Goal: Task Accomplishment & Management: Complete application form

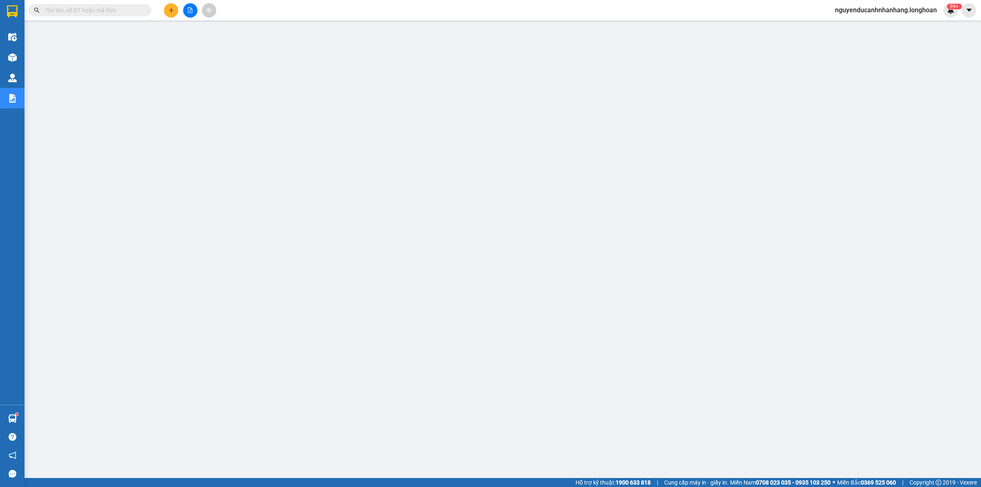
click at [879, 10] on span "nguyenducanhnhanhang.longhoan" at bounding box center [886, 10] width 115 height 10
click at [875, 25] on span "Đăng xuất" at bounding box center [889, 25] width 99 height 9
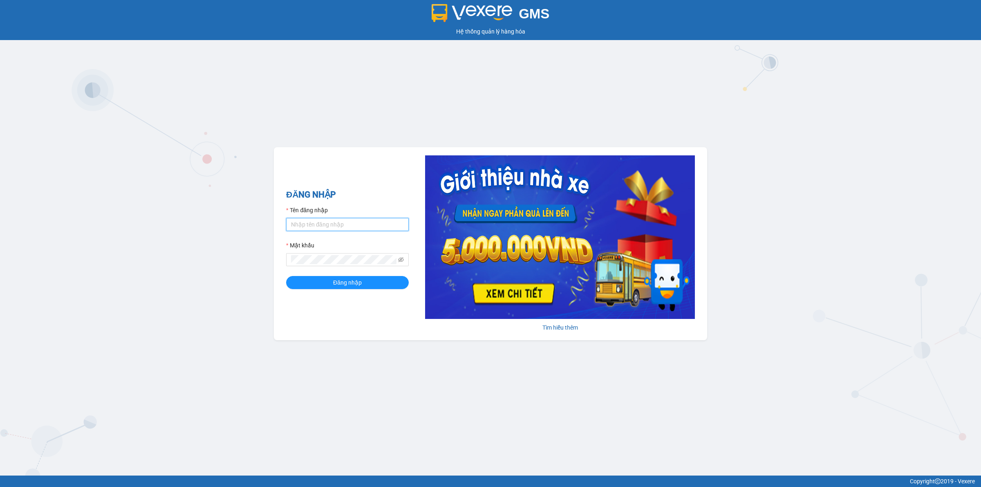
drag, startPoint x: 324, startPoint y: 224, endPoint x: 333, endPoint y: 230, distance: 11.2
click at [324, 224] on input "Tên đăng nhập" at bounding box center [347, 224] width 123 height 13
type input "nguyenducanhnhanhang.longhoan"
drag, startPoint x: 291, startPoint y: 242, endPoint x: 303, endPoint y: 252, distance: 15.3
click at [292, 242] on label "Mật khẩu" at bounding box center [300, 245] width 28 height 9
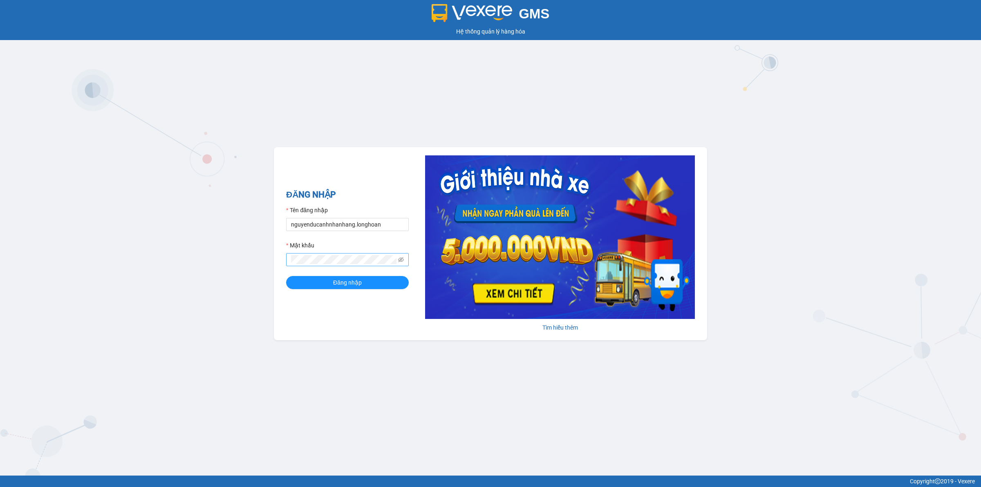
click at [402, 264] on span at bounding box center [401, 259] width 6 height 9
click at [401, 262] on icon "eye-invisible" at bounding box center [401, 260] width 6 height 6
click at [368, 285] on button "Đăng nhập" at bounding box center [347, 282] width 123 height 13
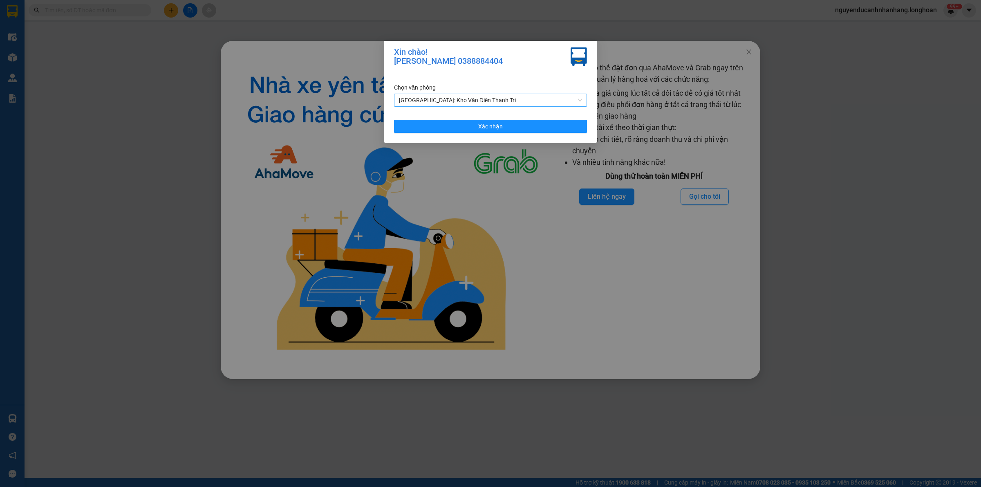
drag, startPoint x: 520, startPoint y: 105, endPoint x: 504, endPoint y: 103, distance: 16.5
click at [520, 104] on span "[GEOGRAPHIC_DATA]: Kho Văn Điển Thanh Trì" at bounding box center [490, 100] width 183 height 12
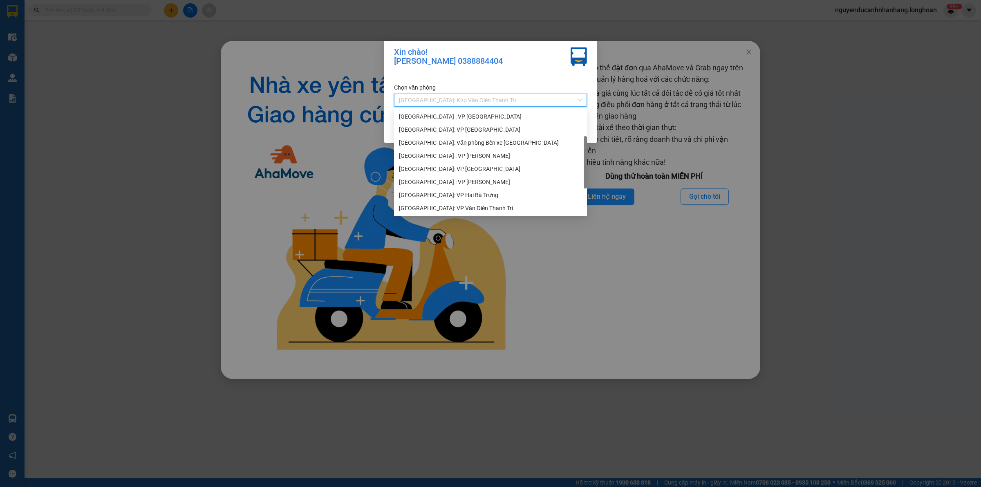
scroll to position [13, 0]
click at [454, 141] on div "[GEOGRAPHIC_DATA] : VP [PERSON_NAME]" at bounding box center [490, 142] width 183 height 9
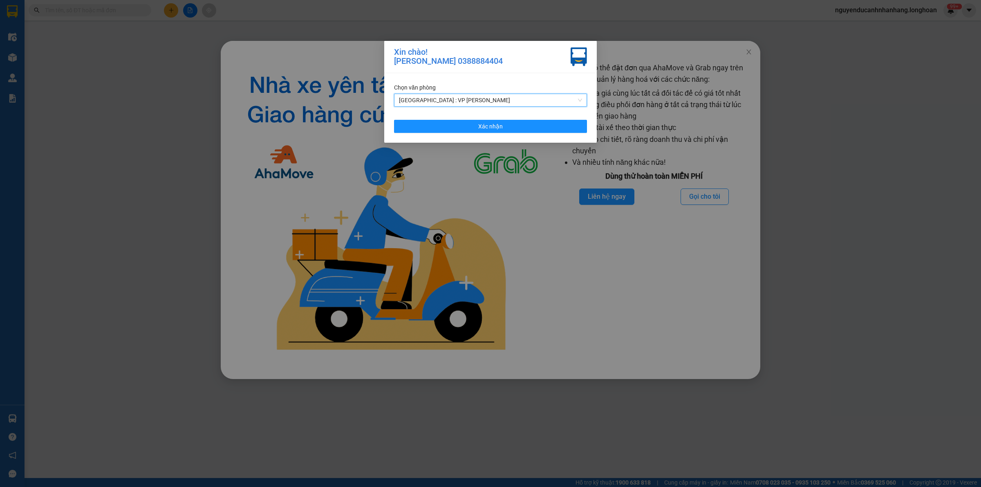
click at [458, 98] on span "[GEOGRAPHIC_DATA] : VP [PERSON_NAME]" at bounding box center [490, 100] width 183 height 12
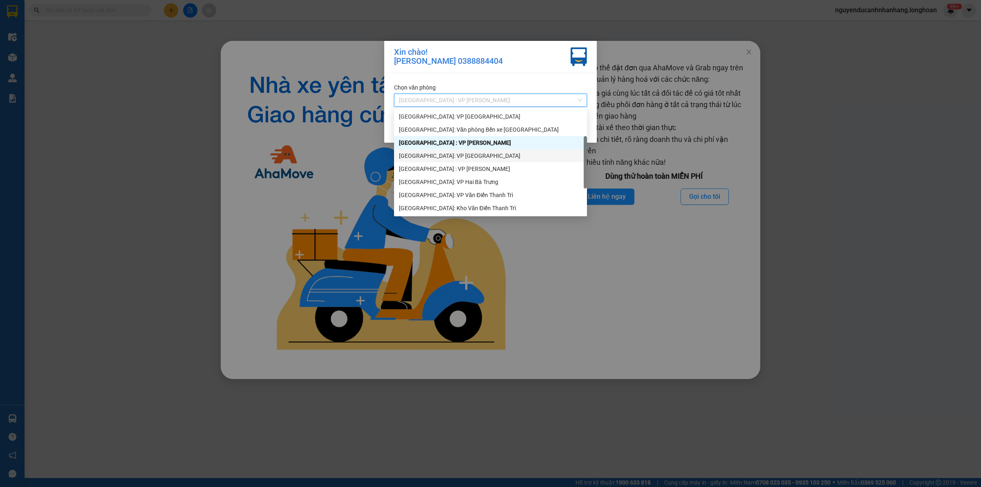
scroll to position [0, 0]
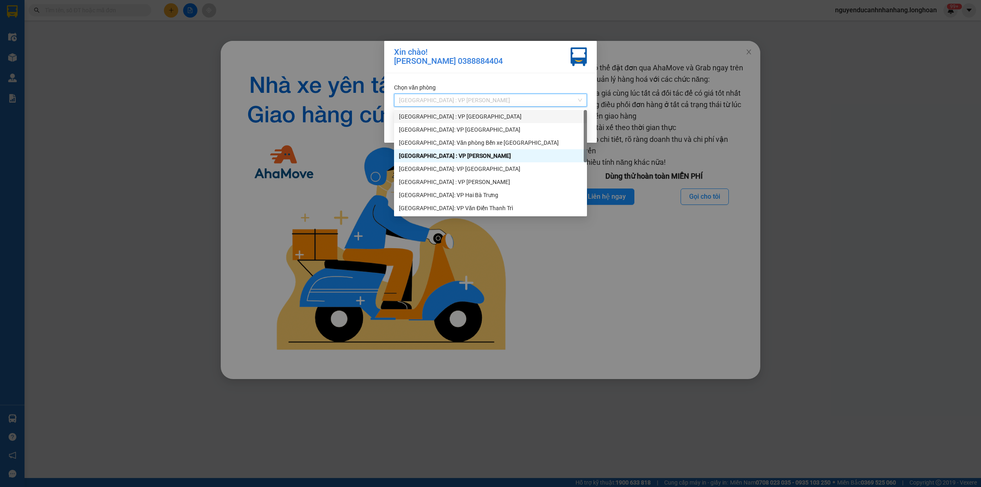
click at [452, 114] on div "[GEOGRAPHIC_DATA] : VP [GEOGRAPHIC_DATA]" at bounding box center [490, 116] width 183 height 9
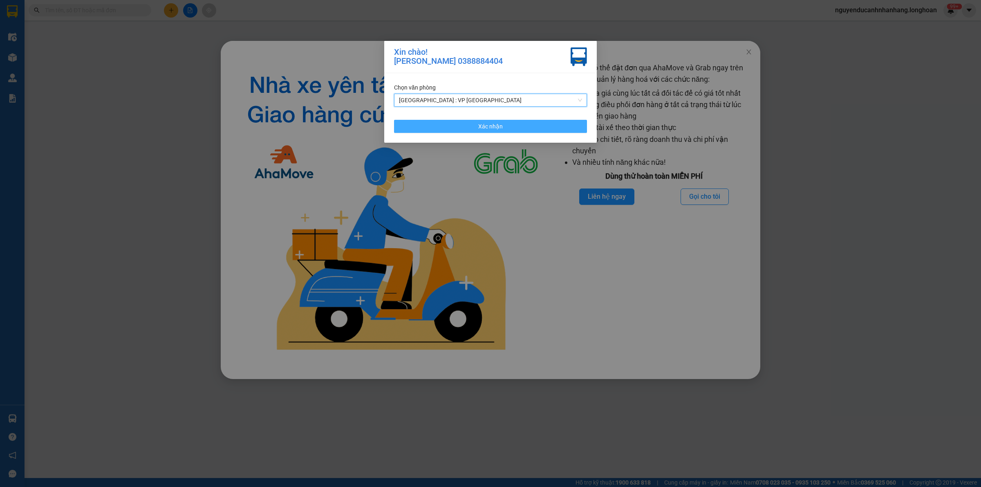
click at [477, 123] on button "Xác nhận" at bounding box center [490, 126] width 193 height 13
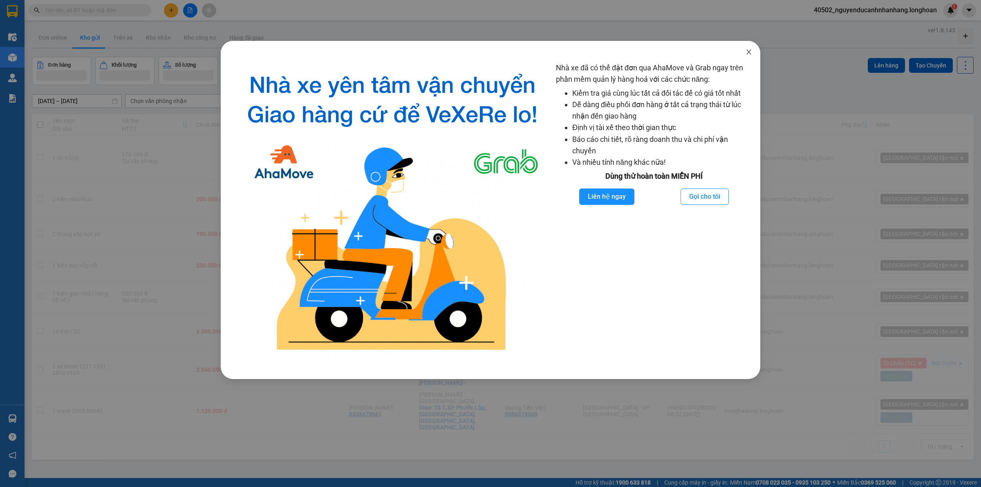
click at [747, 52] on icon "close" at bounding box center [749, 52] width 7 height 7
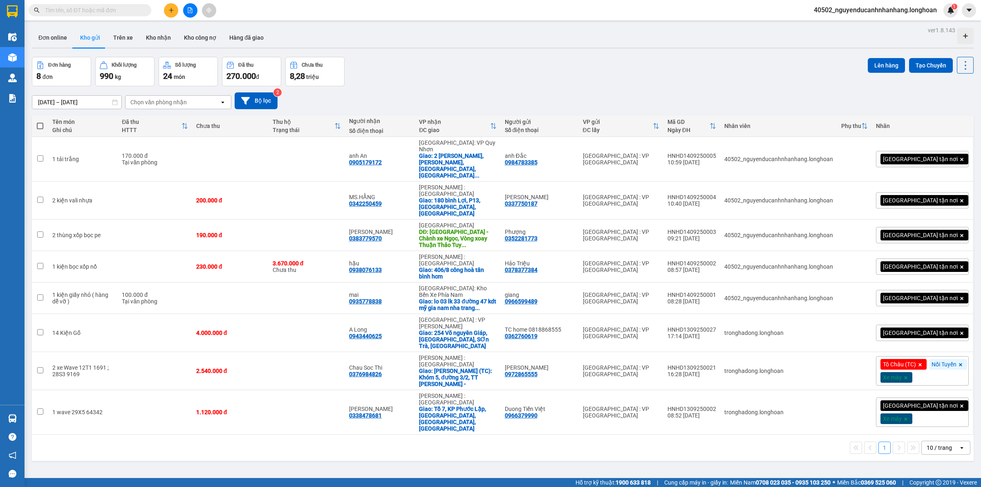
click at [173, 13] on button at bounding box center [171, 10] width 14 height 14
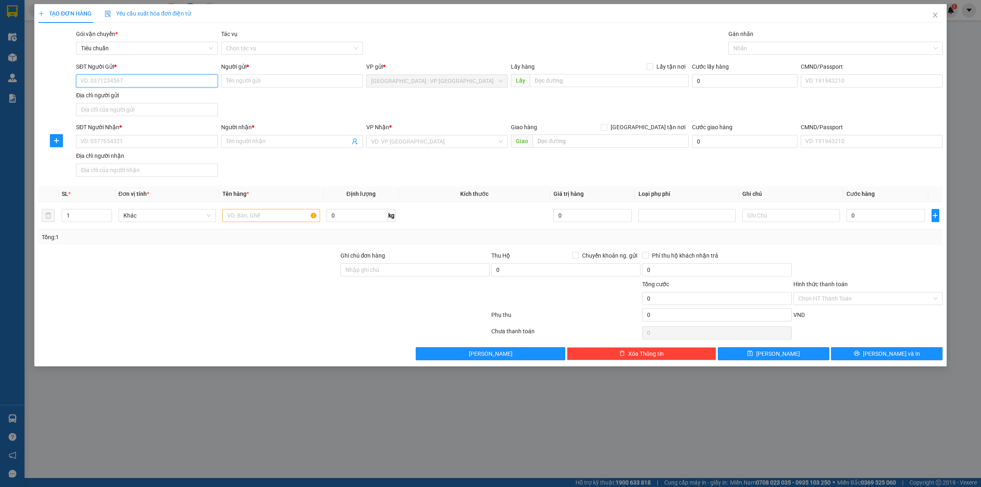
click at [166, 78] on input "SĐT Người Gửi *" at bounding box center [147, 80] width 142 height 13
type input "0986755711"
click at [166, 96] on div "0986755711 - [PERSON_NAME]" at bounding box center [147, 97] width 132 height 9
type input "[PERSON_NAME]"
type input "0986755711"
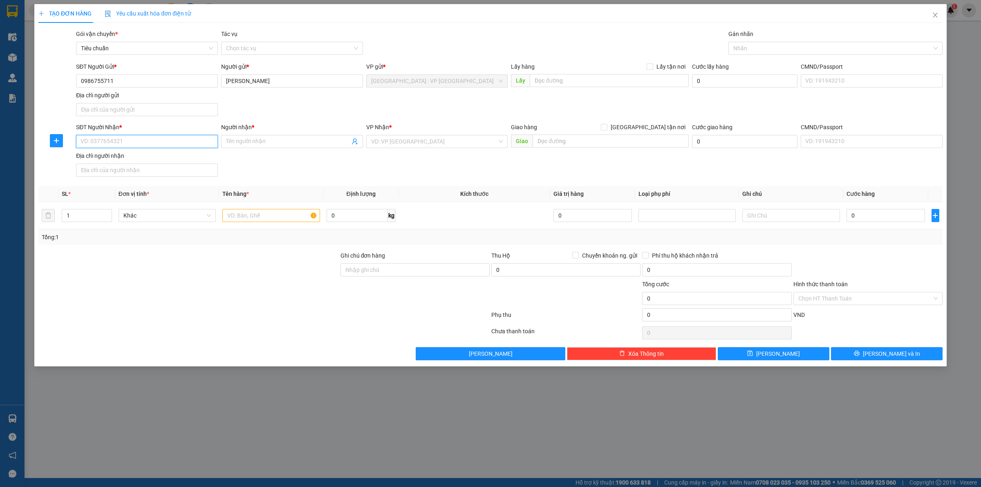
click at [174, 148] on input "SĐT Người Nhận *" at bounding box center [147, 141] width 142 height 13
type input "07777697777"
click at [305, 142] on input "Người nhận *" at bounding box center [288, 141] width 124 height 9
type input "thiện"
click at [555, 144] on input "text" at bounding box center [611, 141] width 156 height 13
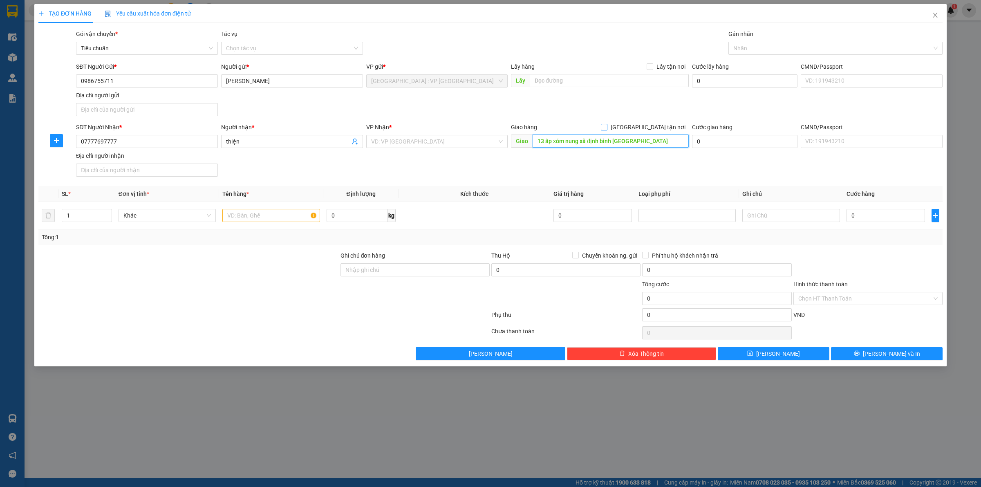
type input "13 ấp xóm nung xã định bình [GEOGRAPHIC_DATA]"
drag, startPoint x: 651, startPoint y: 127, endPoint x: 653, endPoint y: 96, distance: 30.8
click at [651, 123] on label "[GEOGRAPHIC_DATA] tận nơi" at bounding box center [645, 127] width 88 height 9
drag, startPoint x: 653, startPoint y: 95, endPoint x: 402, endPoint y: 125, distance: 253.2
click at [636, 97] on div "SĐT Người Gửi * 0986755711 Người gửi * [PERSON_NAME] VP gửi * [GEOGRAPHIC_DATA]…" at bounding box center [509, 90] width 870 height 57
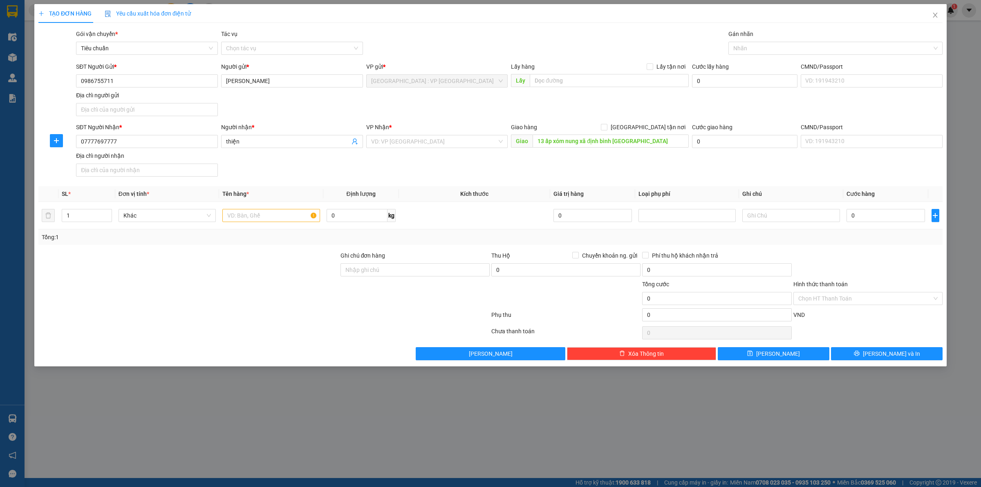
drag, startPoint x: 397, startPoint y: 148, endPoint x: 532, endPoint y: 148, distance: 134.1
click at [397, 148] on input "search" at bounding box center [434, 141] width 126 height 12
click at [657, 127] on span "[GEOGRAPHIC_DATA] tận nơi" at bounding box center [648, 127] width 81 height 9
click at [607, 127] on input "[GEOGRAPHIC_DATA] tận nơi" at bounding box center [604, 127] width 6 height 6
checkbox input "true"
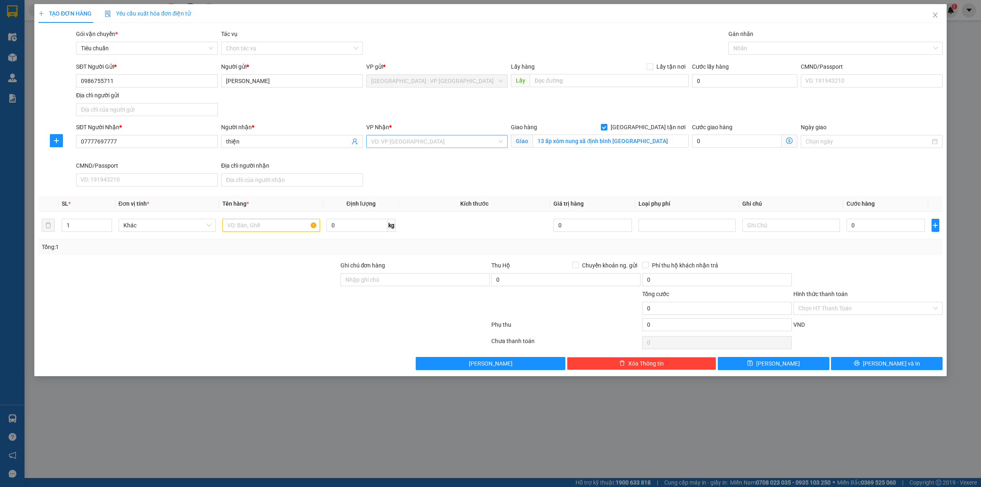
drag, startPoint x: 405, startPoint y: 136, endPoint x: 403, endPoint y: 142, distance: 6.5
click at [404, 139] on input "search" at bounding box center [434, 141] width 126 height 12
click at [430, 141] on input "1" at bounding box center [434, 141] width 126 height 12
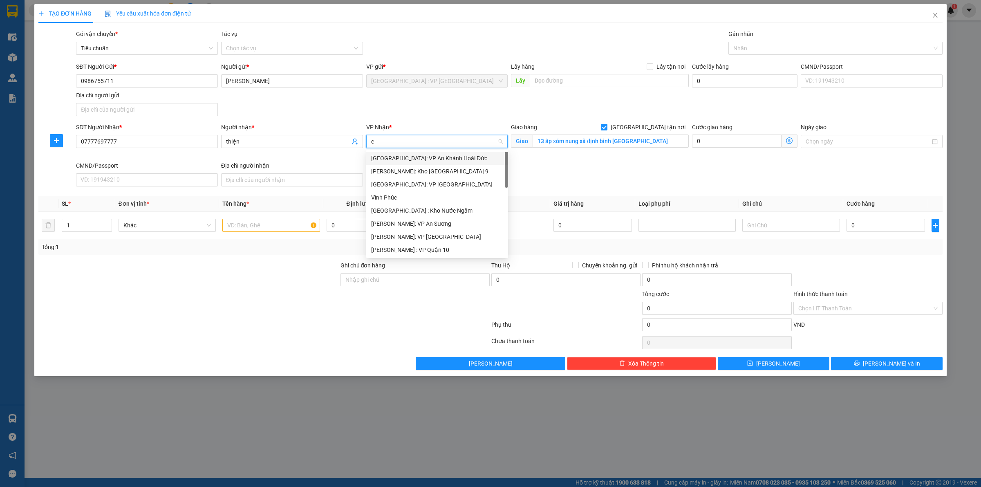
type input "ca"
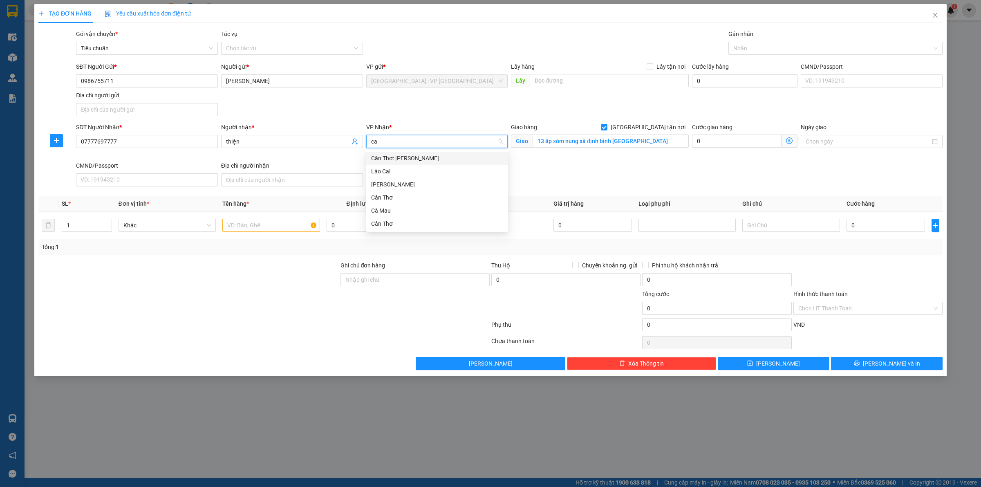
click at [429, 158] on div "Cần Thơ: [PERSON_NAME]" at bounding box center [437, 158] width 132 height 9
click at [696, 183] on div "Transit Pickup Surcharge Ids Transit Deliver Surcharge Ids Transit Deliver Surc…" at bounding box center [490, 199] width 905 height 341
click at [762, 60] on div "Transit Pickup Surcharge Ids Transit Deliver Surcharge Ids Transit Deliver Surc…" at bounding box center [490, 199] width 905 height 341
click at [749, 38] on div "Gán nhãn" at bounding box center [836, 35] width 214 height 12
click at [749, 45] on div at bounding box center [832, 48] width 202 height 10
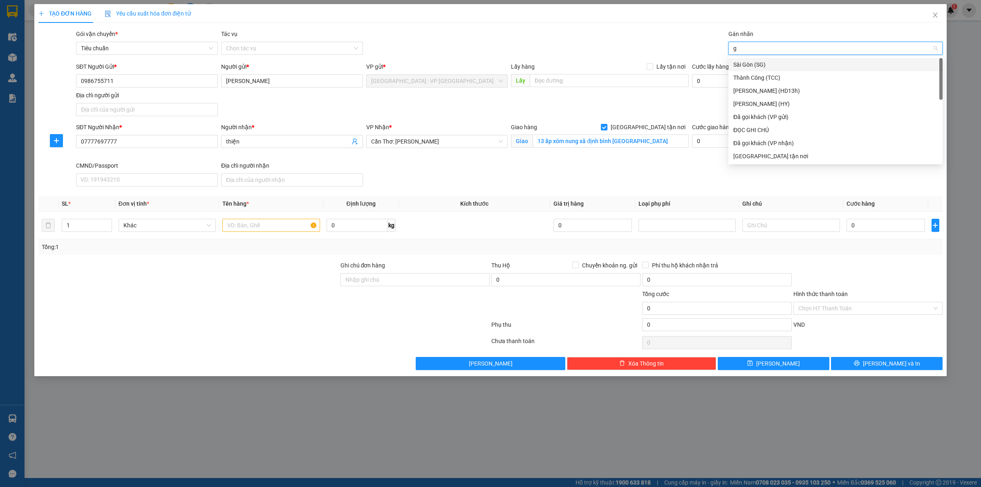
type input "gt"
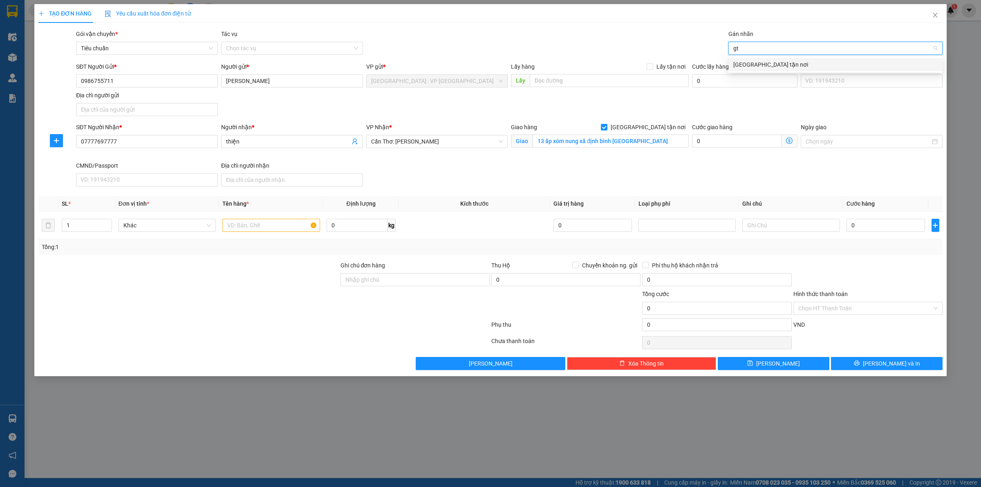
drag, startPoint x: 761, startPoint y: 58, endPoint x: 733, endPoint y: 55, distance: 27.5
click at [757, 58] on div "[GEOGRAPHIC_DATA] tận nơi" at bounding box center [836, 64] width 214 height 13
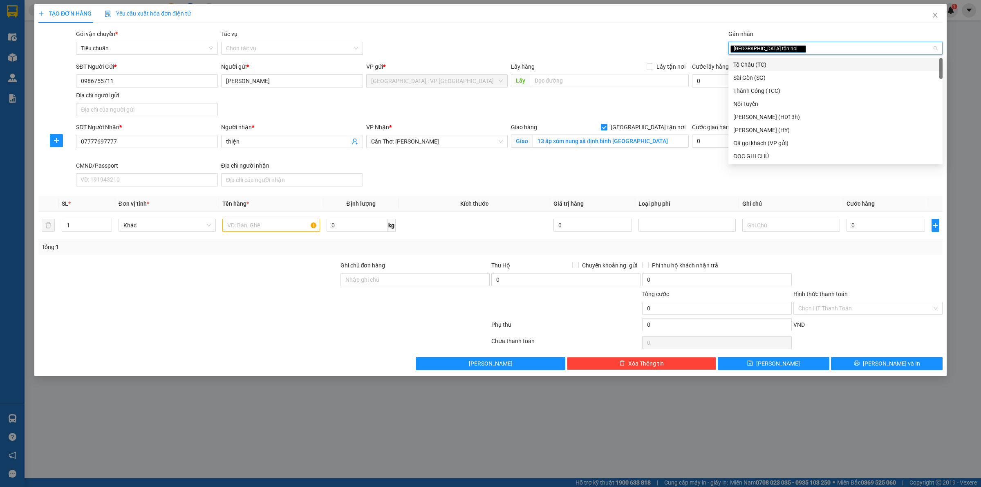
drag, startPoint x: 684, startPoint y: 36, endPoint x: 636, endPoint y: 64, distance: 55.3
click at [677, 39] on div "Gói vận chuyển * Tiêu chuẩn Tác vụ Chọn tác vụ Gán nhãn Giao tận nơi" at bounding box center [509, 43] width 870 height 29
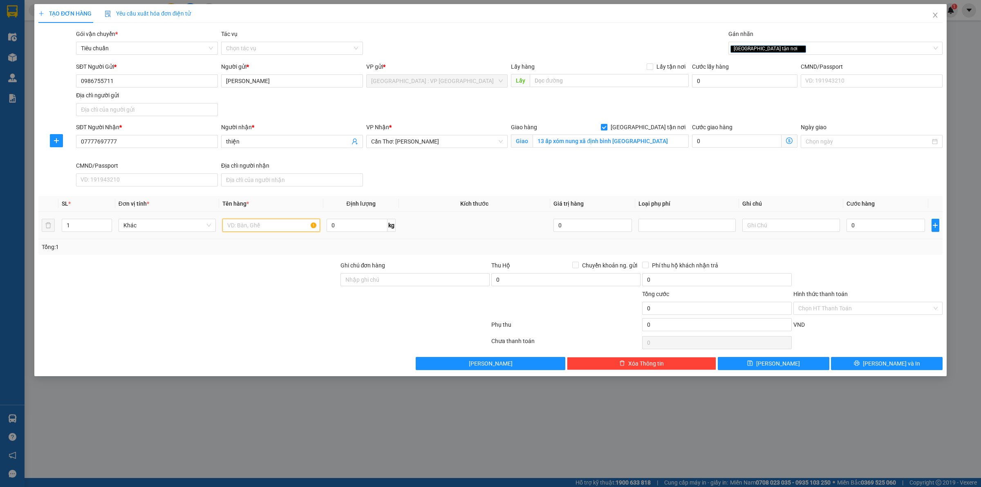
click at [269, 227] on input "text" at bounding box center [270, 225] width 97 height 13
drag, startPoint x: 281, startPoint y: 226, endPoint x: 283, endPoint y: 231, distance: 5.6
click at [281, 226] on input "3 kiện giấy to nhỏ khách nhau + 1 can 30l" at bounding box center [270, 225] width 97 height 13
click at [283, 229] on input "3 kiện giấy to nhỏ khách nhau + 1 can 30l" at bounding box center [270, 225] width 97 height 13
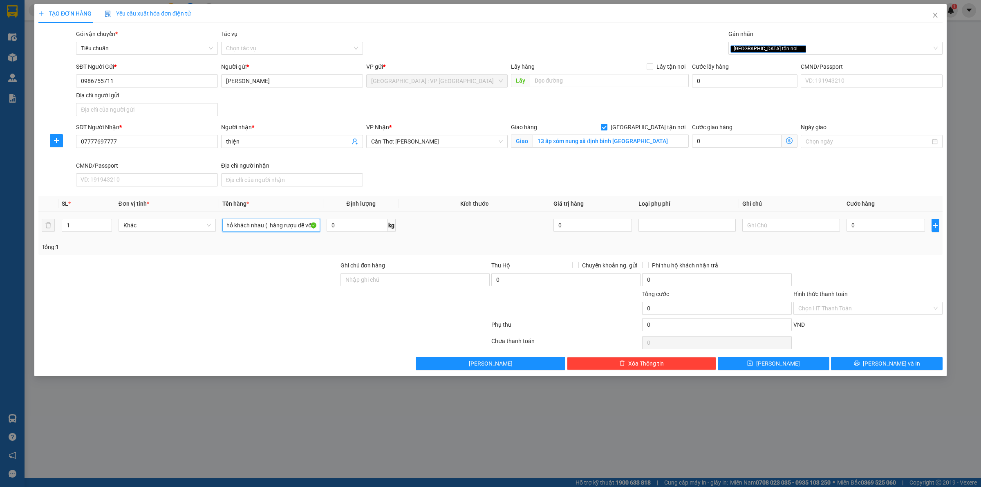
scroll to position [0, 43]
type input "3 kiện giấy to nhỏ khách nhau ( hàng rượu dễ vỡ ) + 1 can 30l"
click at [86, 226] on input "1" at bounding box center [86, 225] width 49 height 12
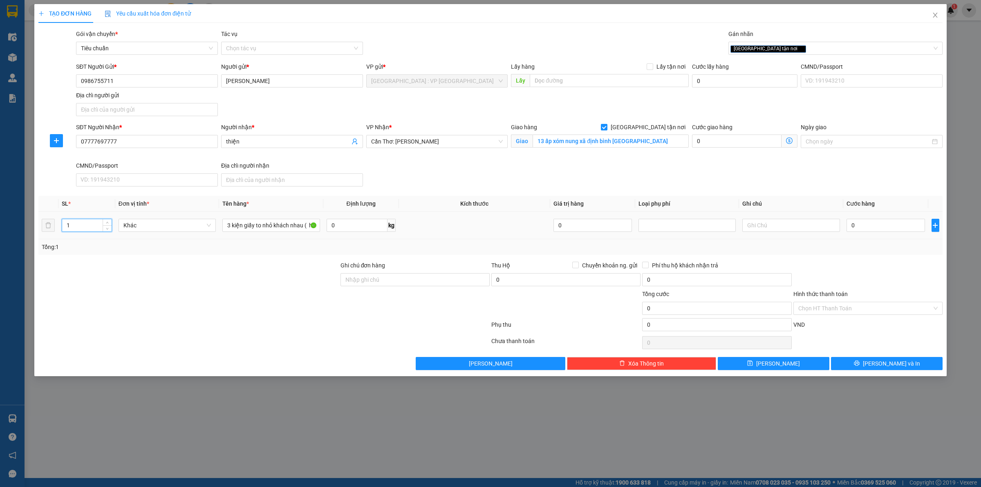
click at [86, 226] on input "1" at bounding box center [86, 225] width 49 height 12
drag, startPoint x: 101, startPoint y: 229, endPoint x: 119, endPoint y: 243, distance: 23.0
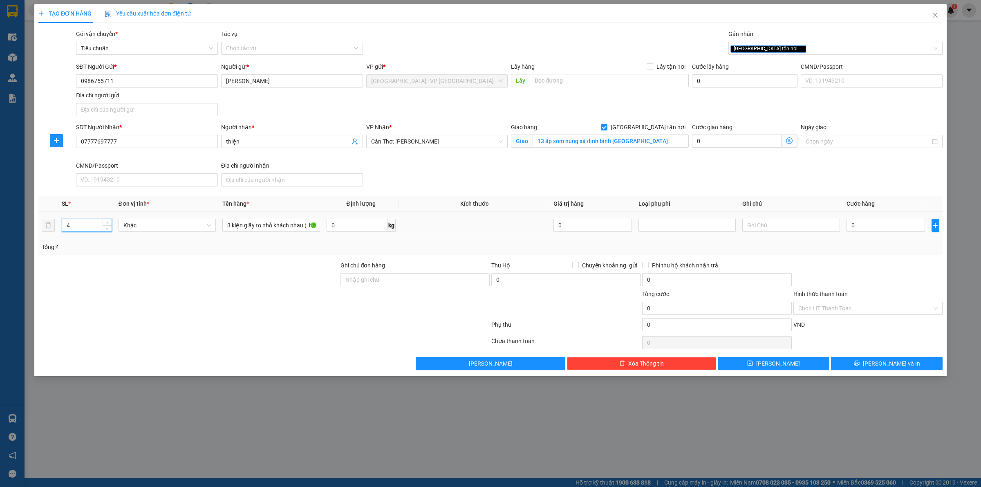
click at [103, 232] on div "4" at bounding box center [87, 225] width 50 height 13
type input "4"
click at [391, 279] on input "Ghi chú đơn hàng" at bounding box center [415, 279] width 149 height 13
type input "HÀNG DỄ VỠ, ĐÃ BÁO KHÁCH GỬI BỂ VỠ KO ĐỀN"
click at [884, 223] on input "0" at bounding box center [886, 225] width 79 height 13
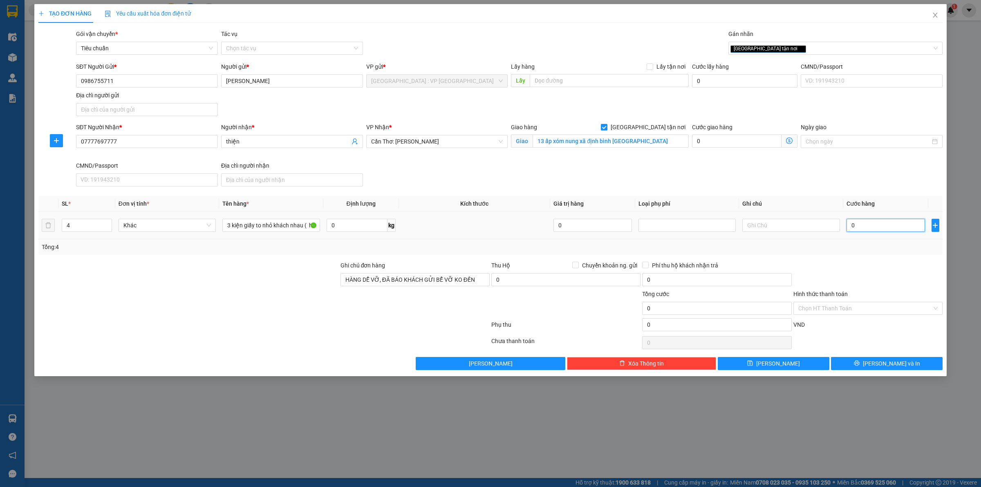
type input "6"
type input "65"
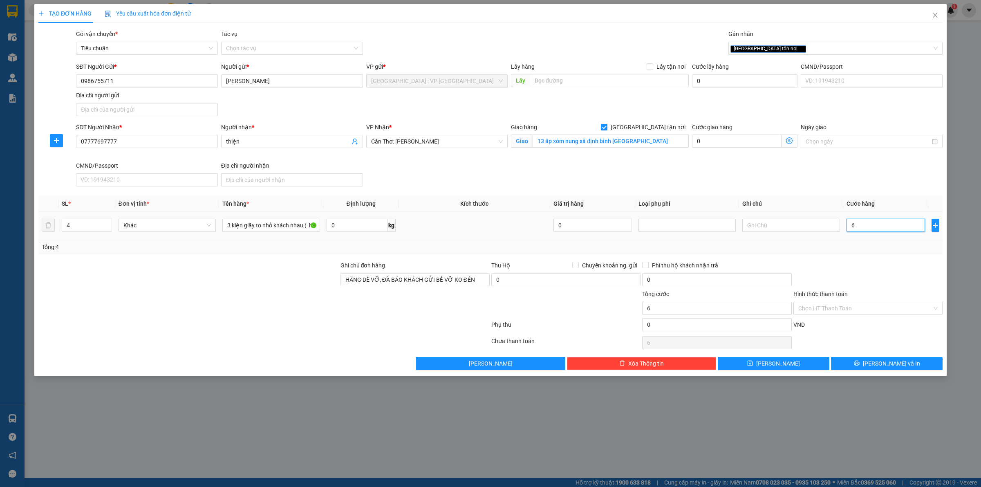
type input "65"
type input "650"
type input "650.000"
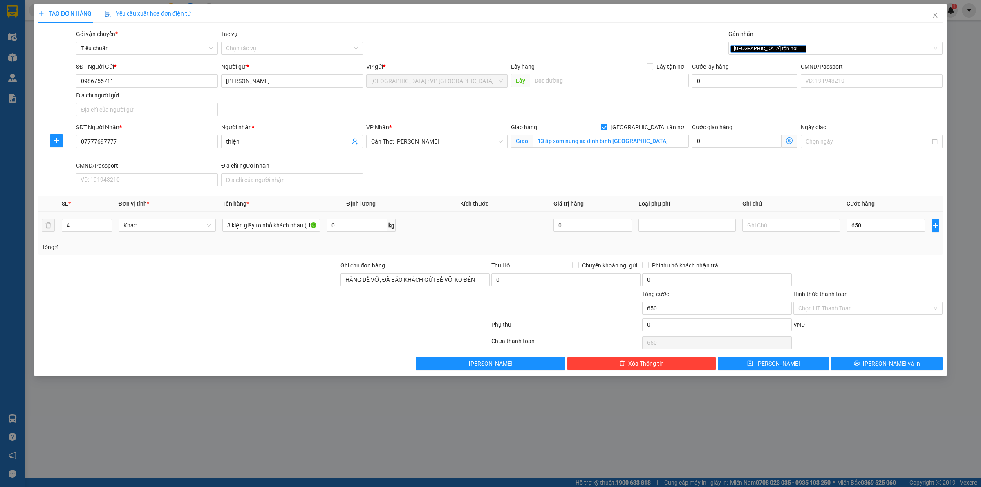
type input "650.000"
click at [878, 265] on div at bounding box center [868, 275] width 151 height 29
click at [839, 368] on button "[PERSON_NAME] và In" at bounding box center [887, 363] width 112 height 13
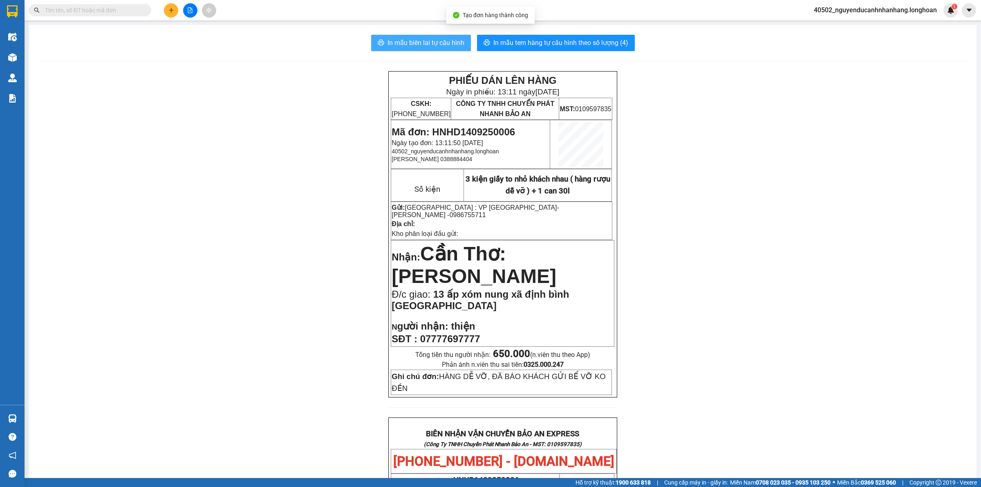
click at [451, 47] on span "In mẫu biên lai tự cấu hình" at bounding box center [426, 43] width 77 height 10
click at [531, 49] on button "In mẫu tem hàng tự cấu hình theo số lượng (4)" at bounding box center [556, 43] width 158 height 16
click at [475, 135] on span "Mã đơn: HNHD1409250006" at bounding box center [453, 131] width 123 height 11
copy span "HNHD1409250006"
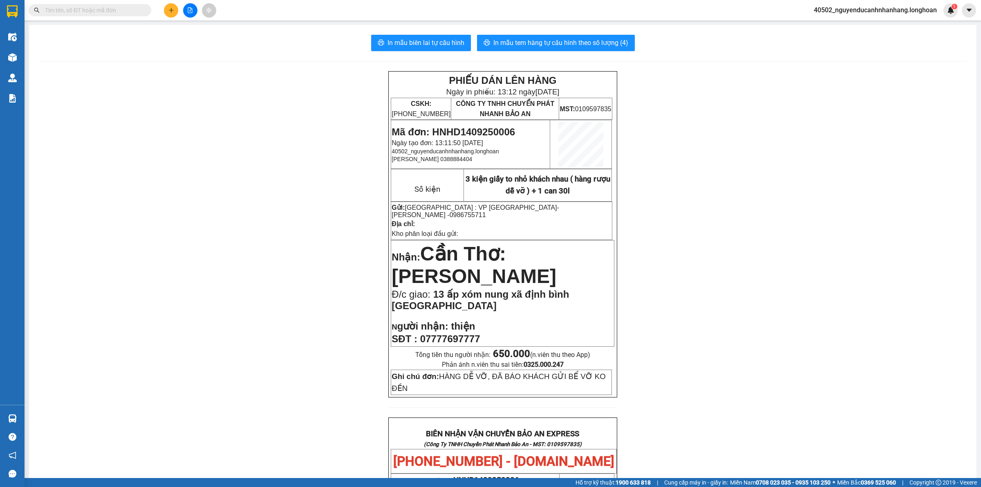
drag, startPoint x: 138, startPoint y: 20, endPoint x: 132, endPoint y: 17, distance: 6.6
click at [132, 17] on section "Kết quả tìm kiếm ( 0 ) Bộ lọc No Data 40502_nguyenducanhnhanhang.longhoan 1 Điề…" at bounding box center [490, 243] width 981 height 487
click at [128, 13] on input "text" at bounding box center [93, 10] width 97 height 9
paste input "HNHD1409250006"
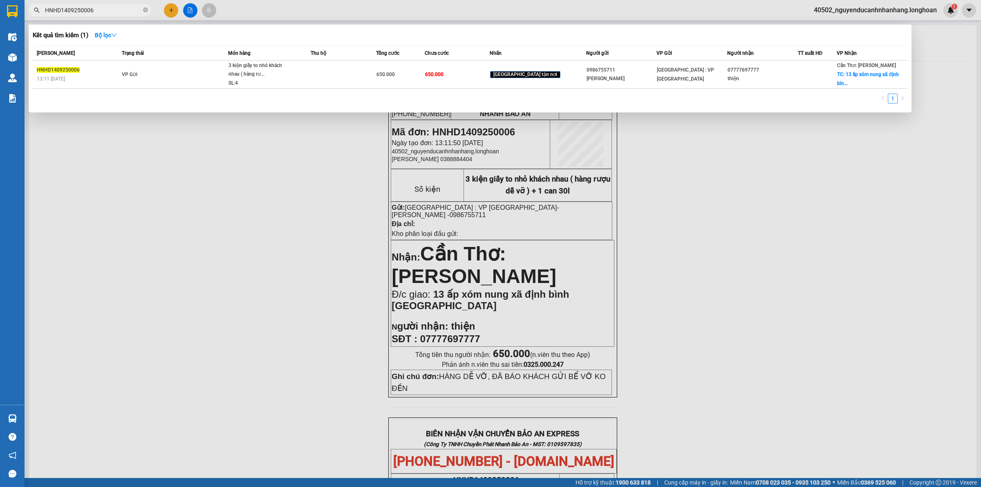
type input "HNHD1409250006"
click at [137, 85] on td "VP Gửi" at bounding box center [174, 75] width 109 height 28
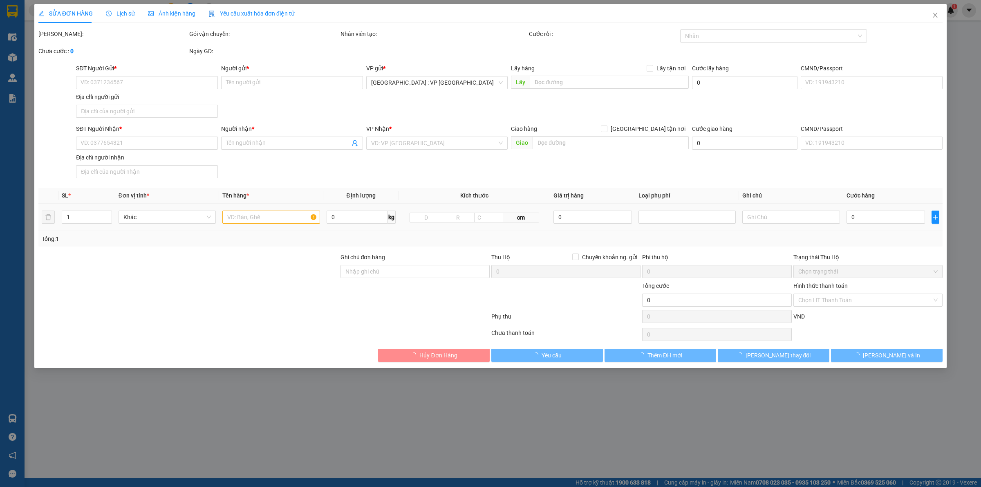
type input "0986755711"
type input "[PERSON_NAME]"
type input "07777697777"
type input "thiện"
checkbox input "true"
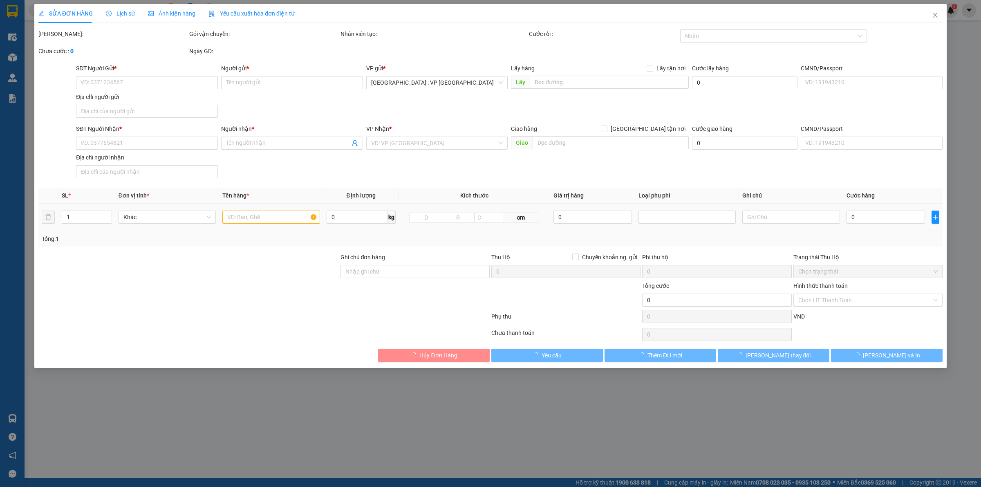
type input "13 ấp xóm nung xã định bình [GEOGRAPHIC_DATA]"
type input "HÀNG DỄ VỠ, ĐÃ BÁO KHÁCH GỬI BỂ VỠ KO ĐỀN"
type input "650.000"
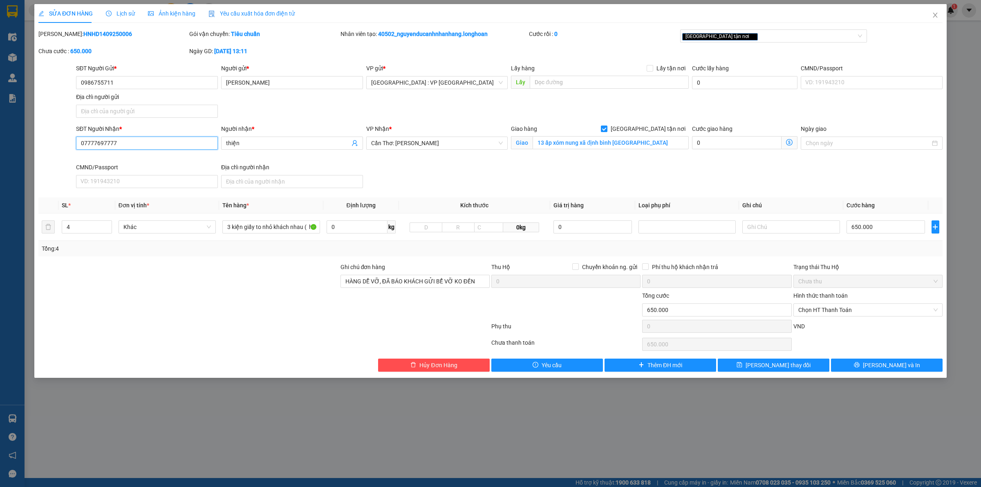
click at [91, 145] on input "07777697777" at bounding box center [147, 143] width 142 height 13
type input "0777697777"
click at [861, 366] on button "[PERSON_NAME] và In" at bounding box center [887, 365] width 112 height 13
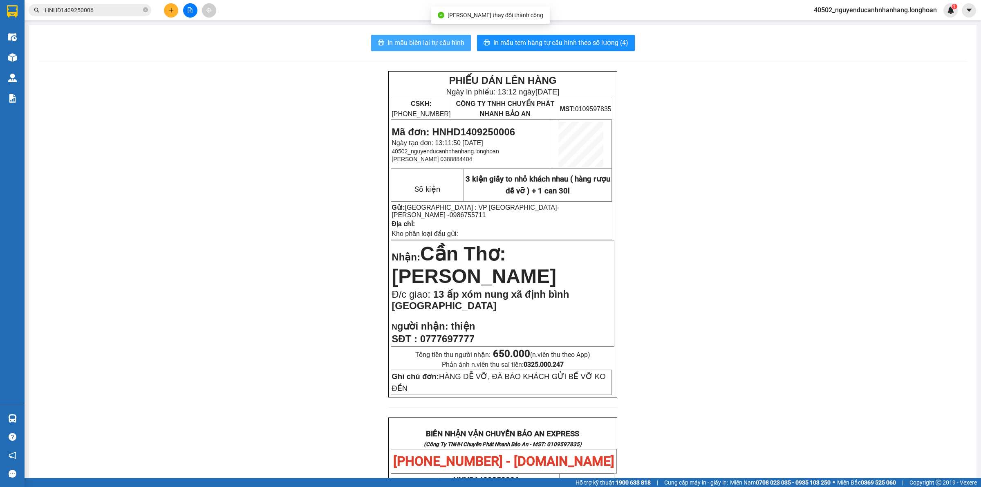
click at [430, 46] on span "In mẫu biên lai tự cấu hình" at bounding box center [426, 43] width 77 height 10
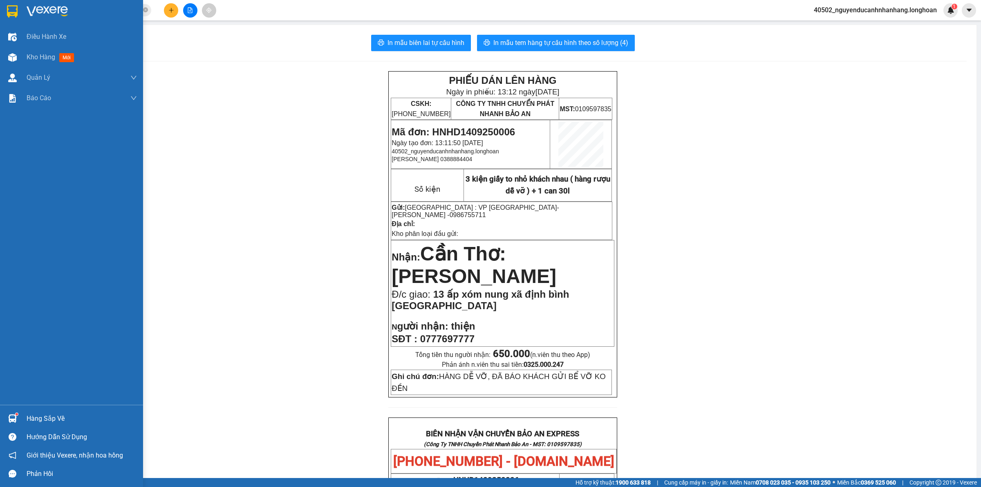
click at [15, 10] on img at bounding box center [12, 11] width 11 height 12
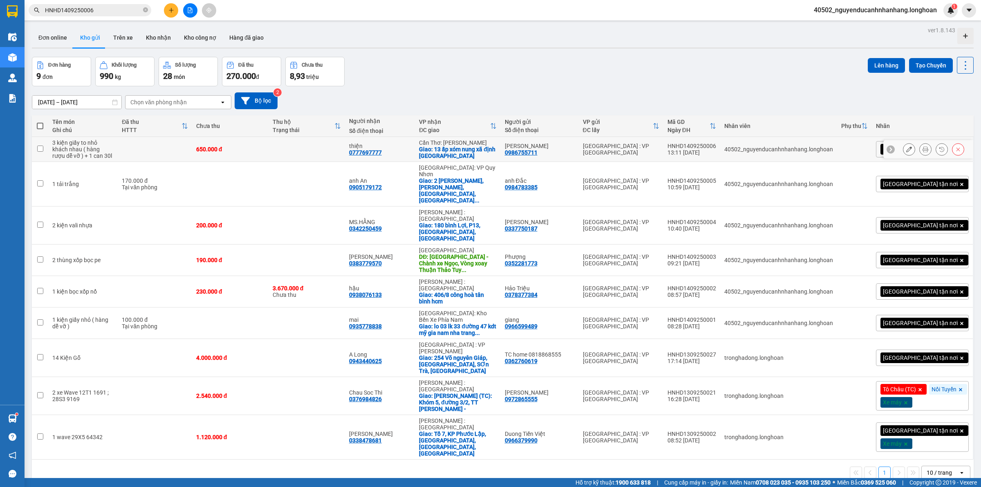
click at [161, 153] on td at bounding box center [155, 149] width 74 height 25
checkbox input "true"
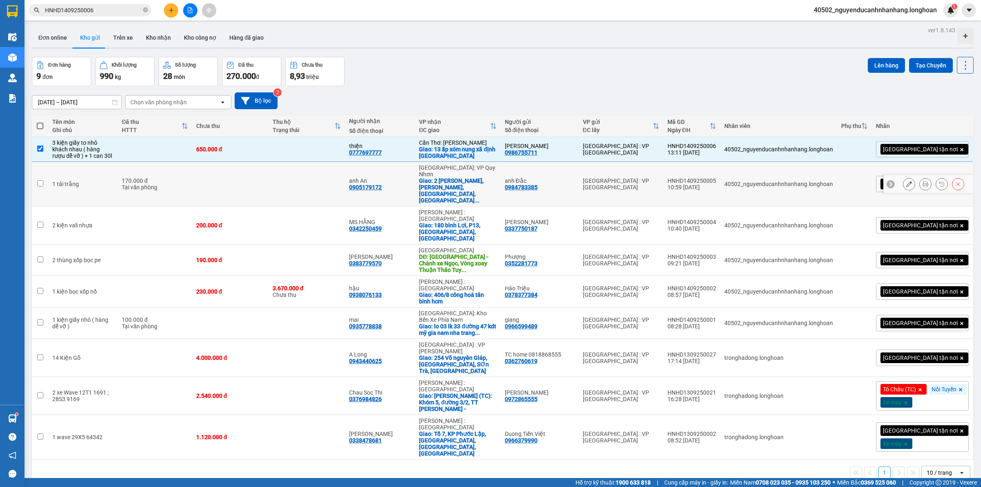
click at [163, 184] on div "Tại văn phòng" at bounding box center [155, 187] width 66 height 7
checkbox input "true"
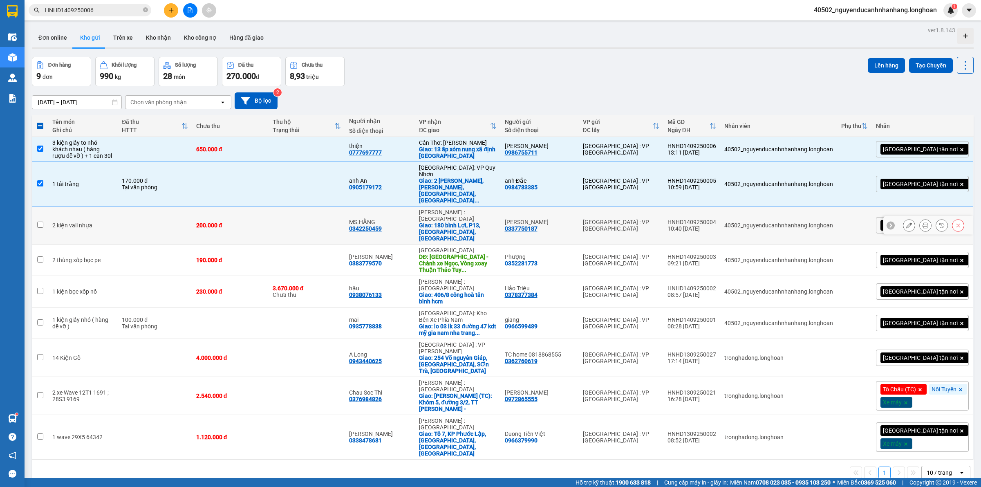
click at [182, 206] on td at bounding box center [155, 225] width 74 height 38
checkbox input "true"
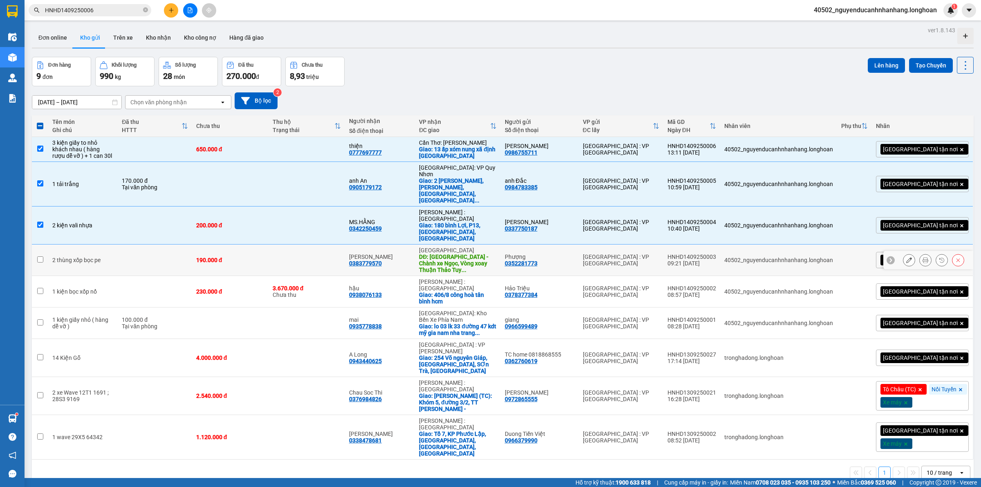
click at [187, 245] on td at bounding box center [155, 260] width 74 height 31
checkbox input "true"
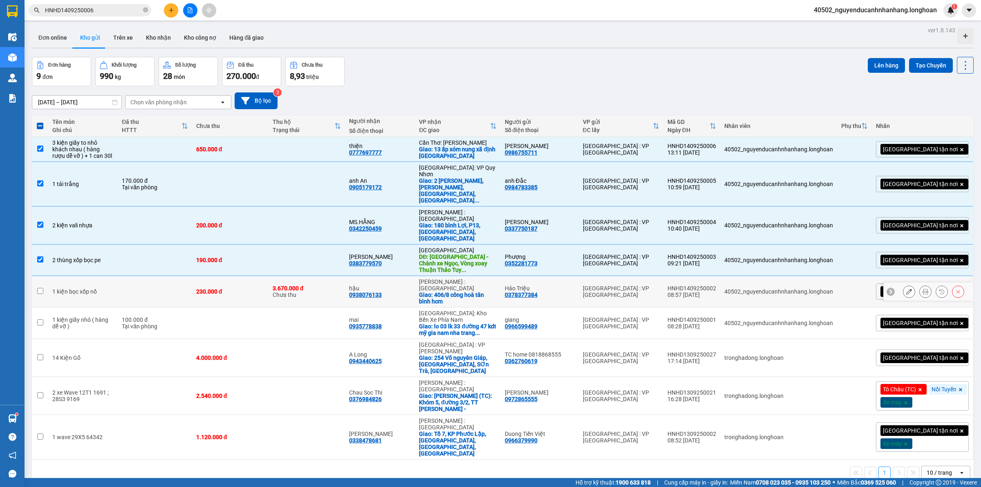
click at [189, 276] on td at bounding box center [155, 291] width 74 height 31
checkbox input "true"
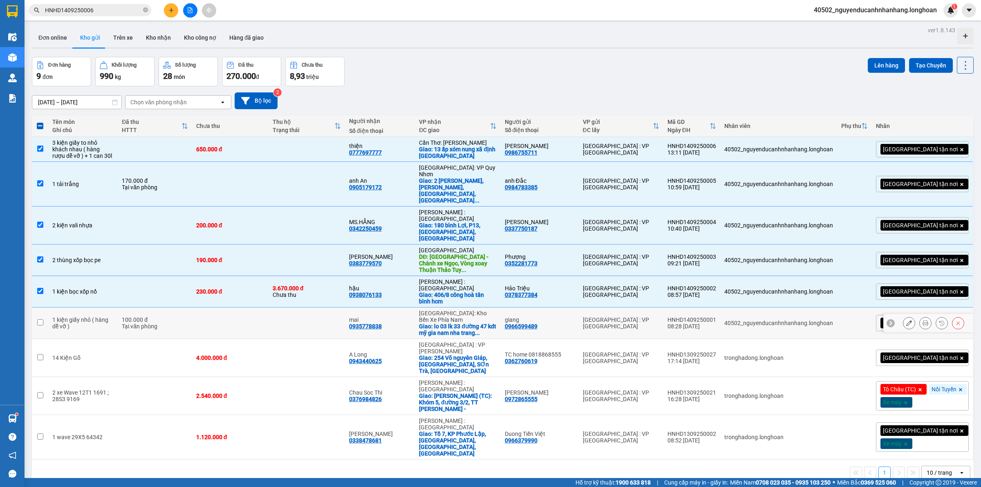
click at [192, 308] on td "100.000 đ Tại văn phòng" at bounding box center [155, 323] width 74 height 31
checkbox input "true"
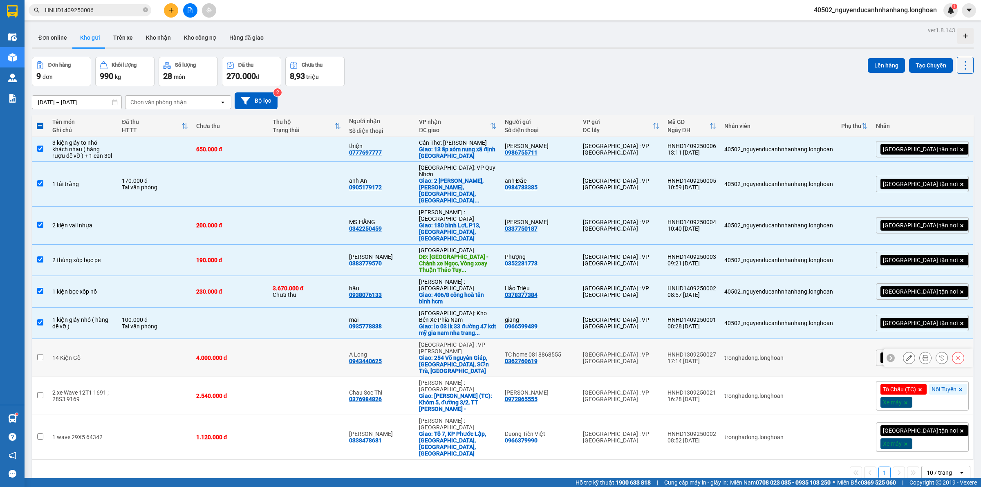
click at [192, 339] on td at bounding box center [155, 358] width 74 height 38
checkbox input "true"
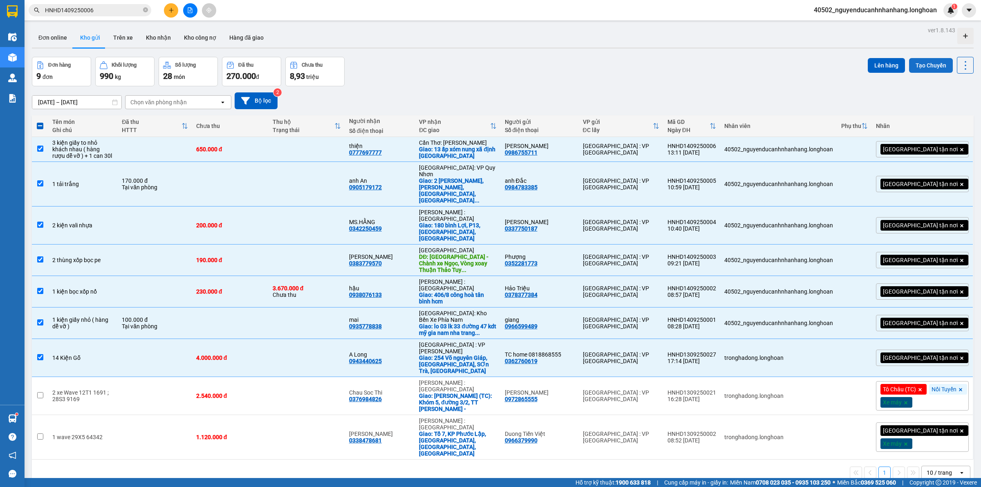
click at [925, 65] on button "Tạo Chuyến" at bounding box center [931, 65] width 44 height 15
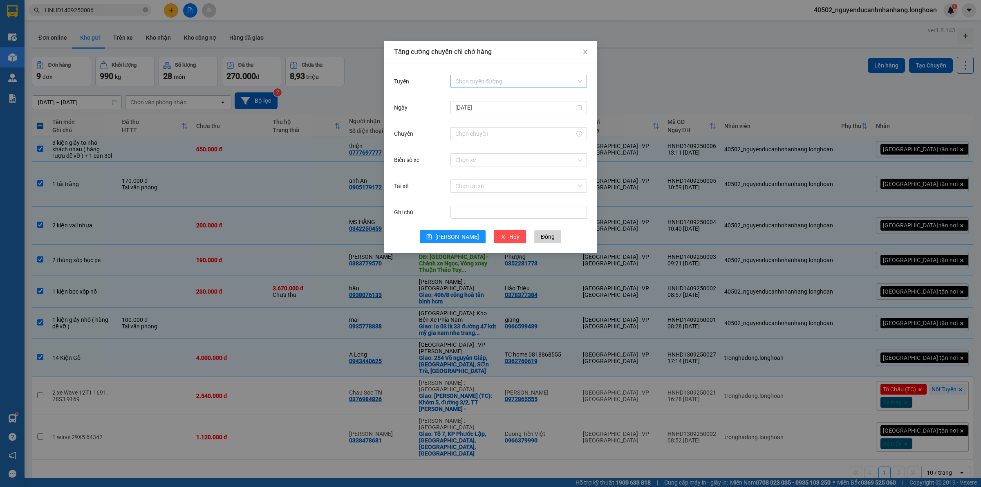
drag, startPoint x: 476, startPoint y: 78, endPoint x: 484, endPoint y: 84, distance: 9.6
click at [476, 79] on input "Tuyến" at bounding box center [516, 81] width 121 height 12
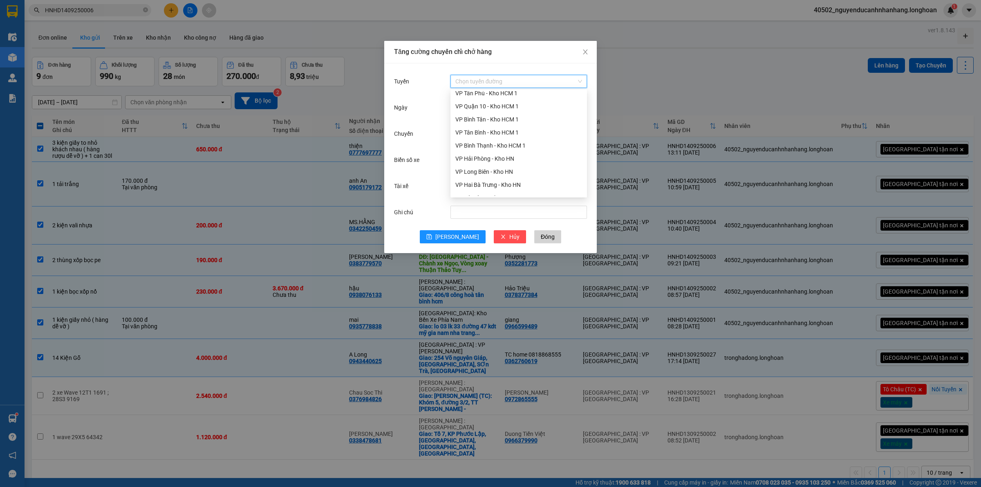
scroll to position [409, 0]
click at [493, 146] on div "VP Hà Đông - Kho HN" at bounding box center [519, 146] width 127 height 9
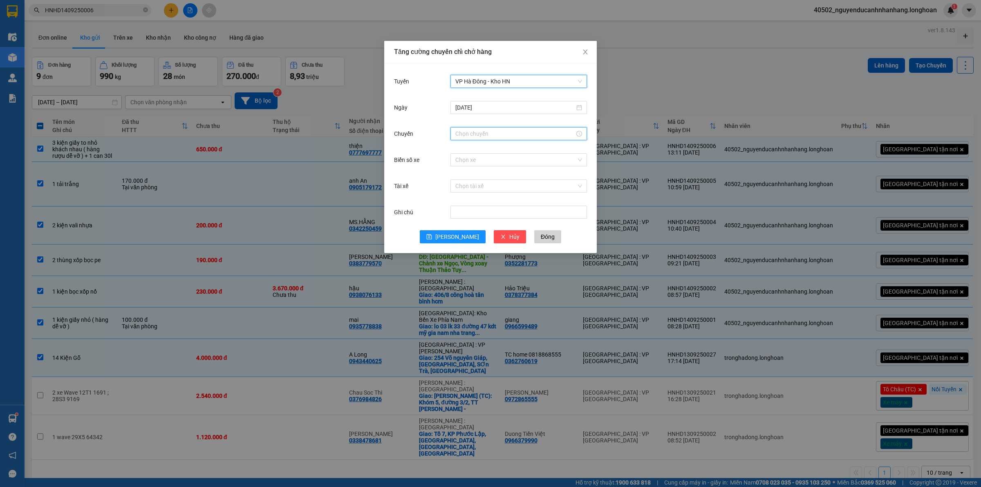
click at [482, 131] on input "Chuyến" at bounding box center [515, 133] width 119 height 9
click at [461, 147] on div "13" at bounding box center [462, 144] width 23 height 11
click at [485, 186] on div "30" at bounding box center [485, 185] width 22 height 11
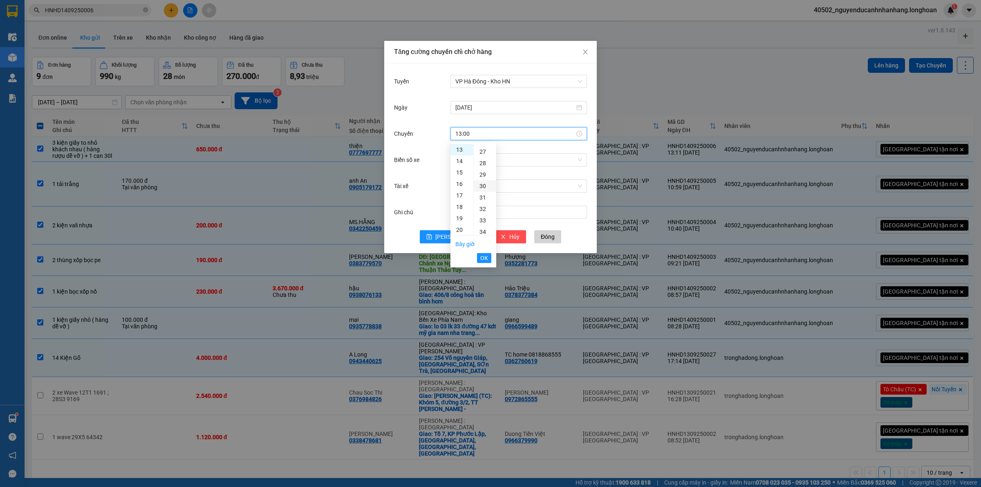
type input "13:30"
click at [489, 258] on button "OK" at bounding box center [484, 258] width 14 height 10
click at [498, 161] on input "Biển số xe" at bounding box center [516, 160] width 121 height 12
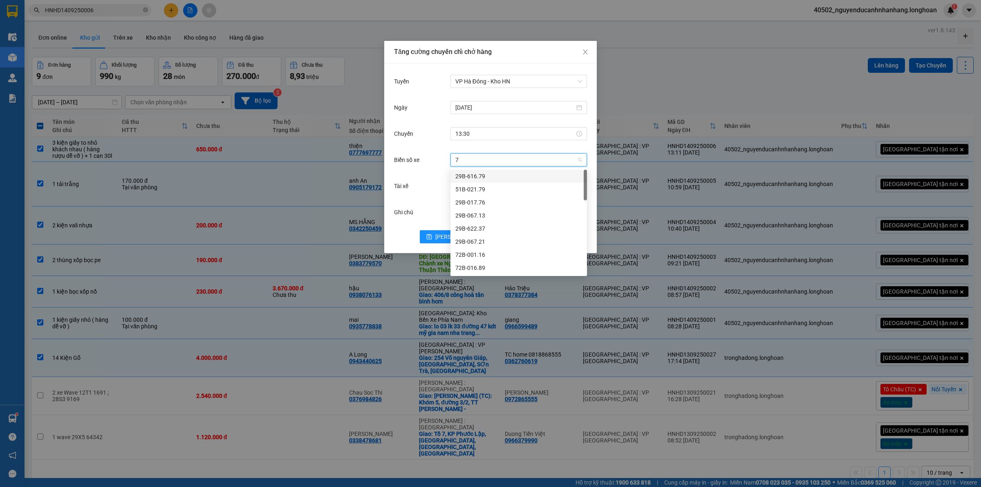
type input "71"
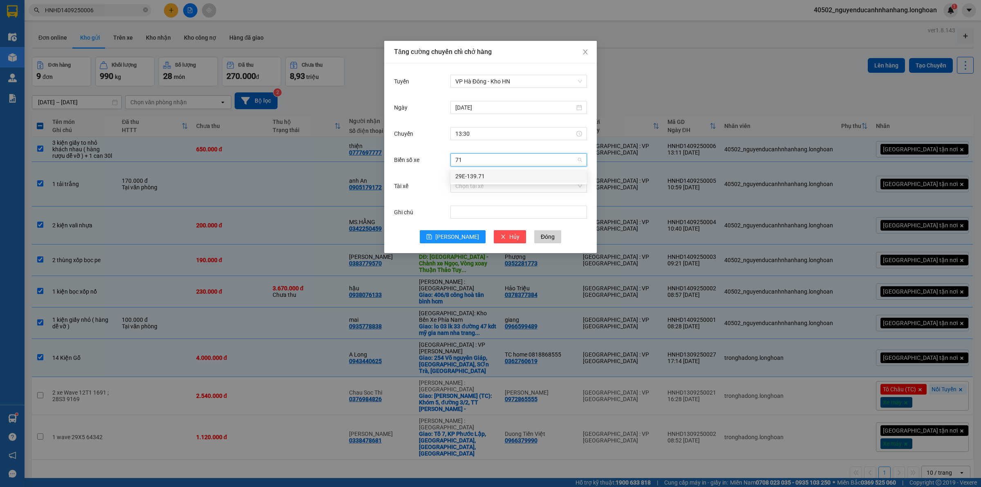
click at [492, 172] on div "29E-139.71" at bounding box center [519, 176] width 127 height 9
click at [485, 187] on input "Tài xế" at bounding box center [516, 186] width 121 height 12
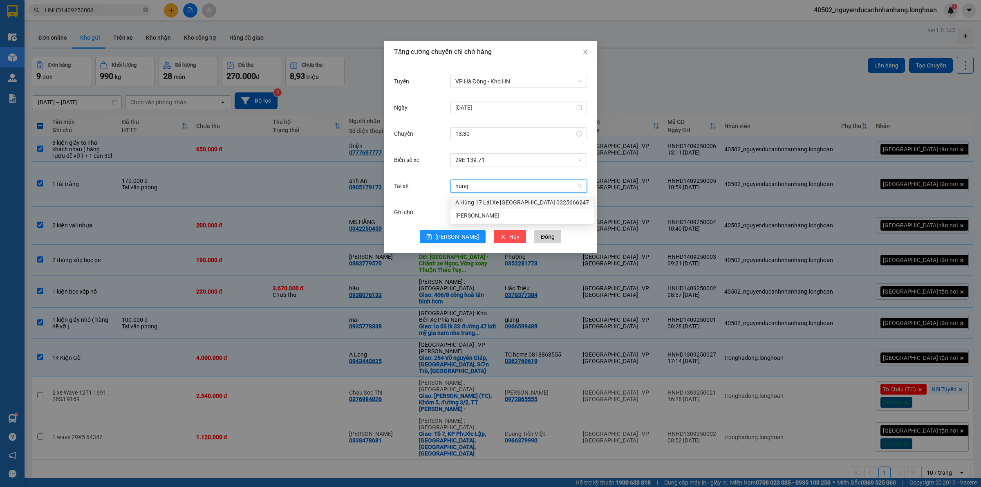
type input "hùng"
drag, startPoint x: 490, startPoint y: 194, endPoint x: 489, endPoint y: 198, distance: 4.2
click at [490, 195] on body "Kết quả tìm kiếm ( 1 ) Bộ lọc Mã ĐH Trạng thái Món hàng Thu hộ Tổng cước Chưa c…" at bounding box center [490, 243] width 981 height 487
click at [480, 187] on input "Tài xế" at bounding box center [516, 186] width 121 height 12
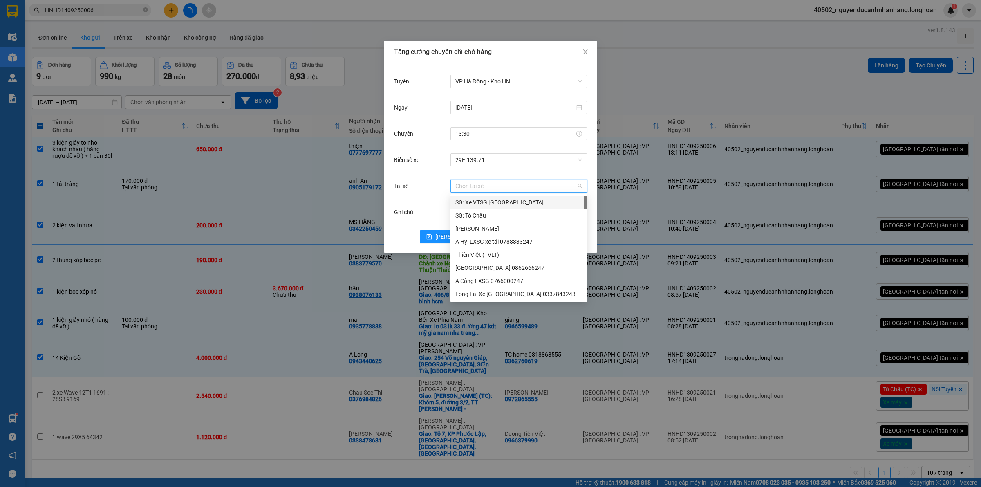
click at [487, 205] on div "SG: Xe VTSG [GEOGRAPHIC_DATA]" at bounding box center [519, 202] width 127 height 9
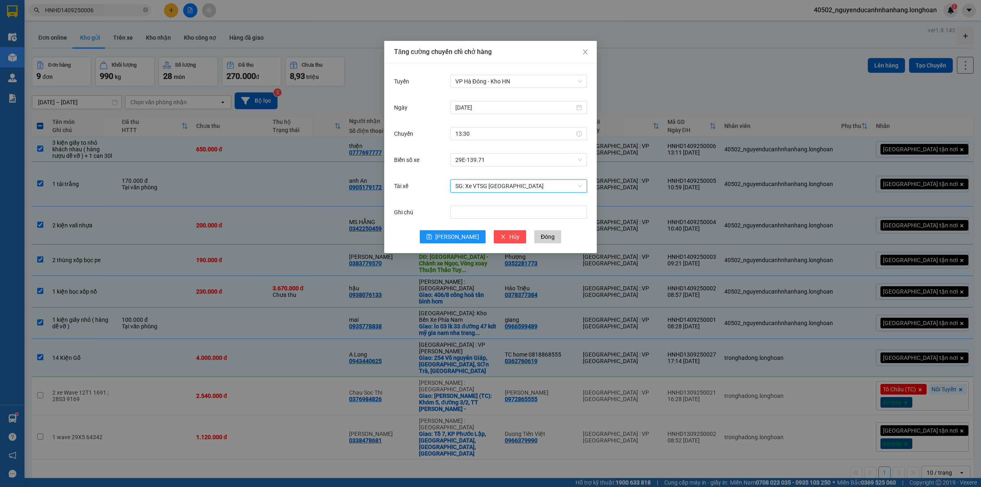
click at [483, 187] on span "SG: Xe VTSG [GEOGRAPHIC_DATA]" at bounding box center [519, 186] width 127 height 12
type input "hùng"
click at [510, 198] on div "A Hùng 17 Lái Xe [GEOGRAPHIC_DATA] 0325666247" at bounding box center [523, 202] width 134 height 9
click at [454, 232] on span "[PERSON_NAME]" at bounding box center [457, 236] width 44 height 9
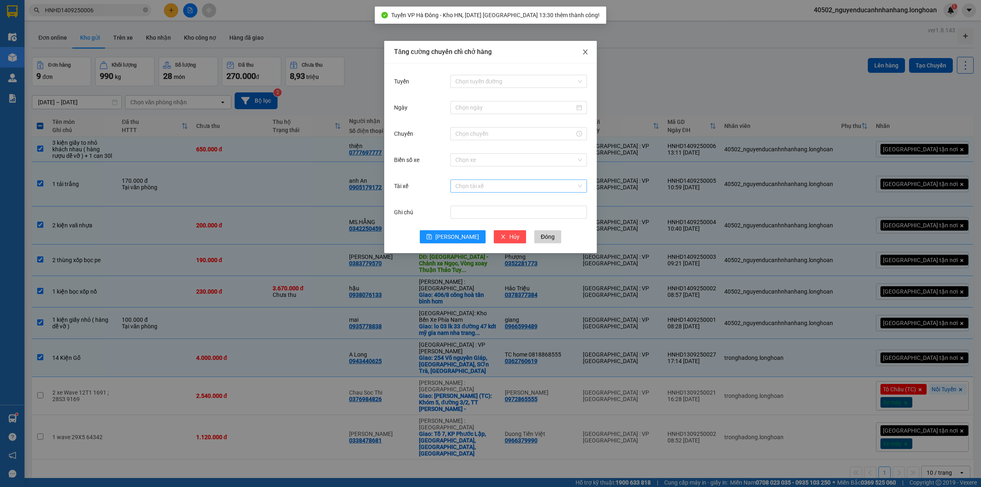
click at [587, 53] on icon "close" at bounding box center [585, 52] width 7 height 7
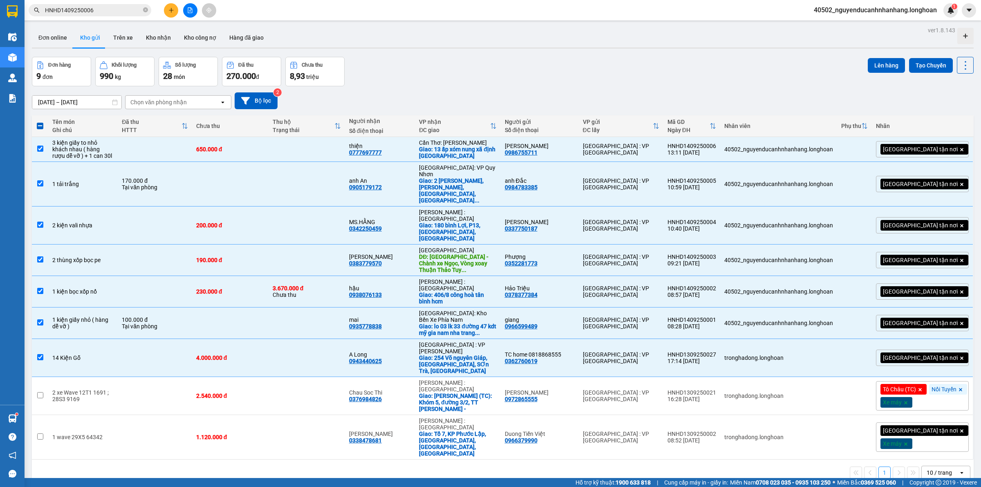
click at [900, 72] on div "Lên hàng Tạo Chuyến" at bounding box center [921, 65] width 106 height 17
click at [878, 66] on button "Lên hàng" at bounding box center [886, 65] width 37 height 15
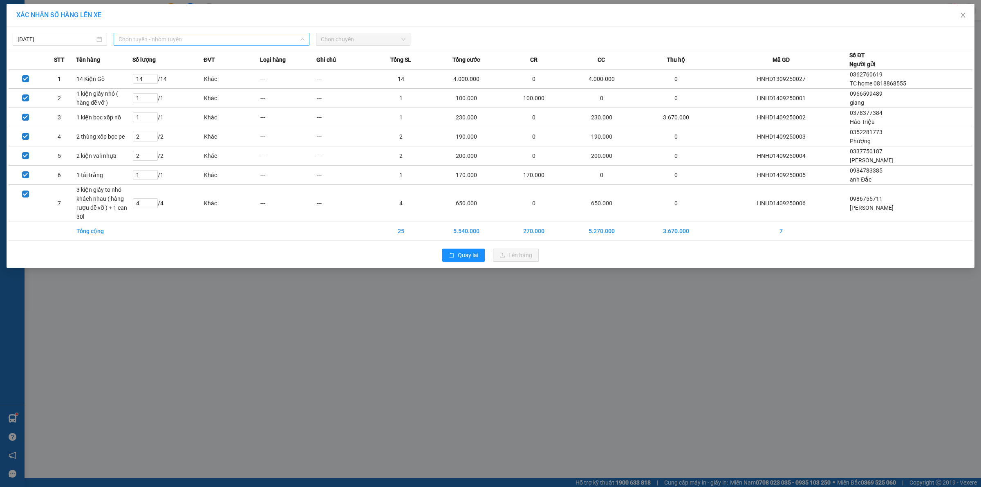
click at [239, 43] on span "Chọn tuyến - nhóm tuyến" at bounding box center [212, 39] width 186 height 12
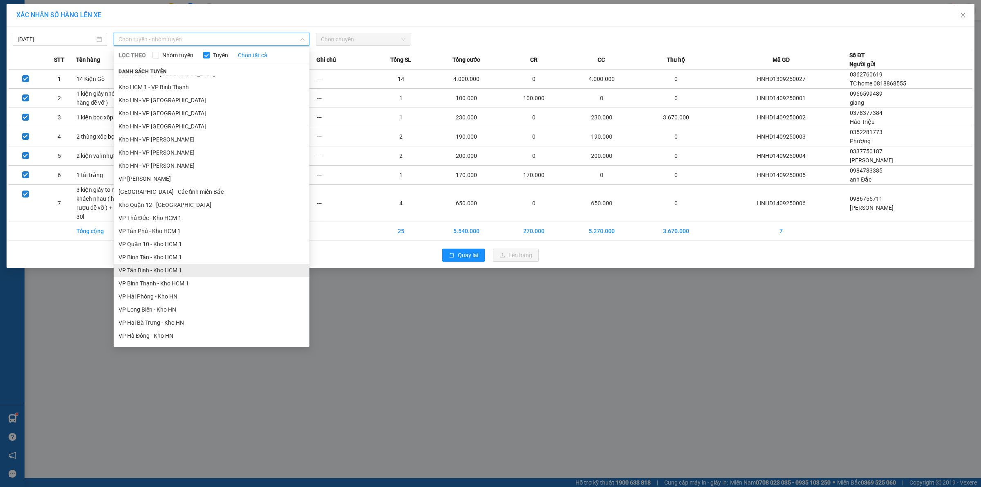
scroll to position [256, 0]
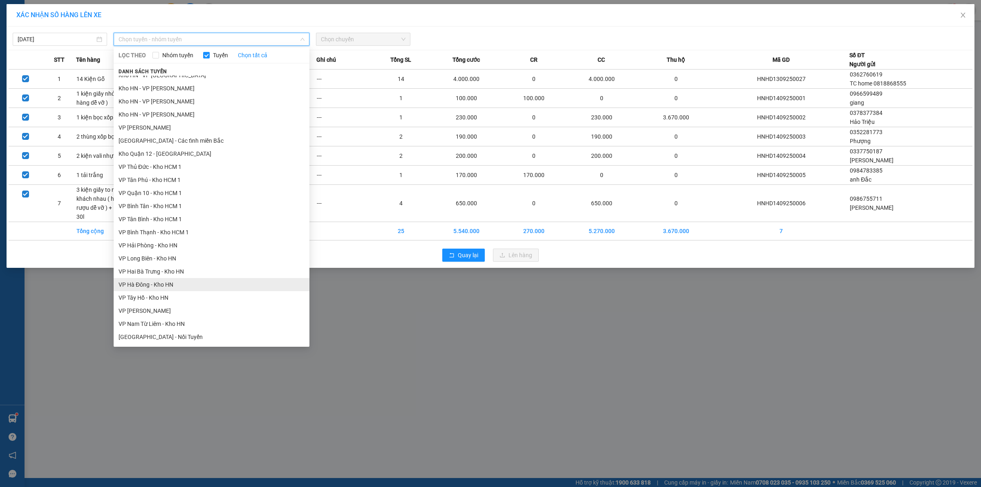
drag, startPoint x: 158, startPoint y: 285, endPoint x: 275, endPoint y: 155, distance: 174.6
click at [158, 285] on li "VP Hà Đông - Kho HN" at bounding box center [212, 284] width 196 height 13
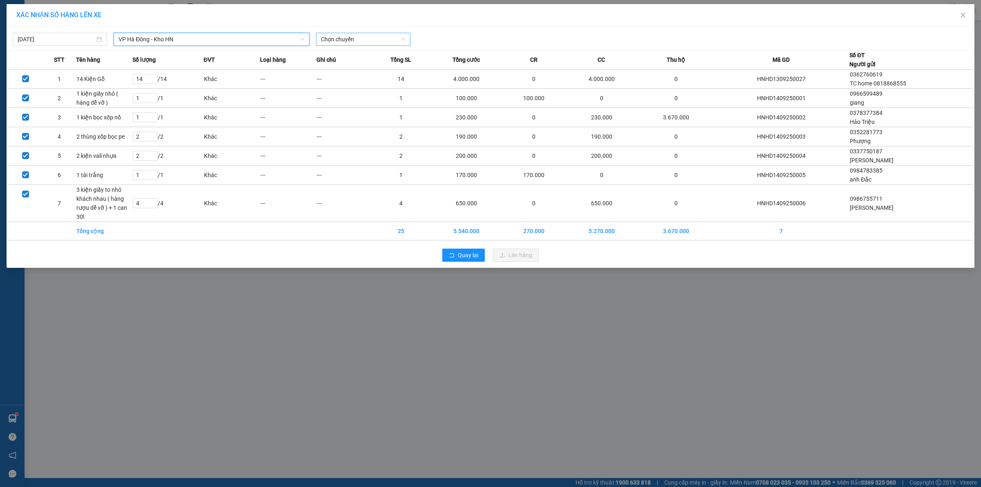
click at [359, 40] on span "Chọn chuyến" at bounding box center [363, 39] width 85 height 12
click at [364, 72] on div "13:30 (TC) - 29E-139.71" at bounding box center [353, 68] width 64 height 9
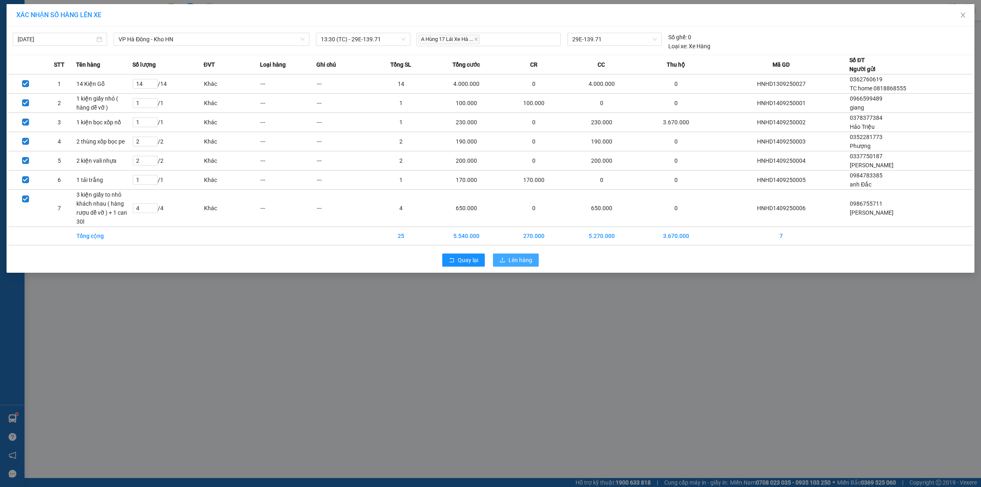
click at [512, 258] on span "Lên hàng" at bounding box center [521, 260] width 24 height 9
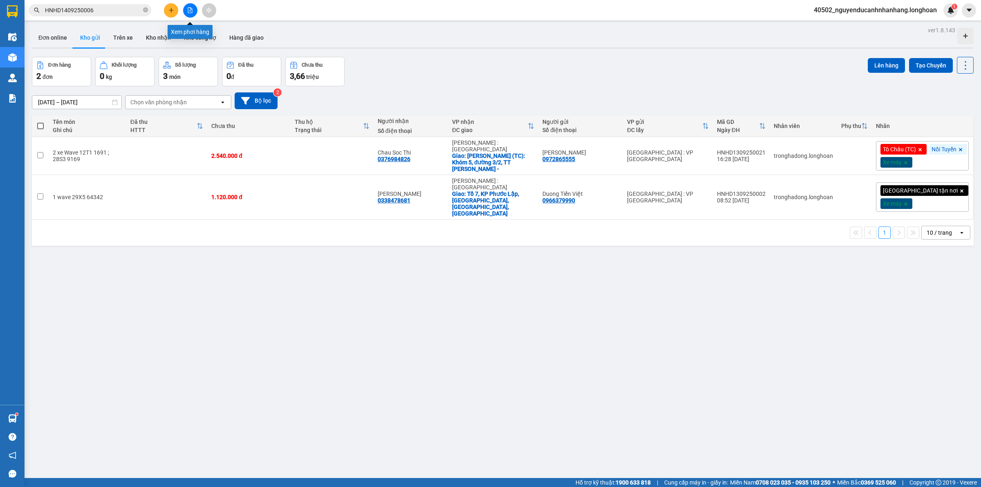
click at [185, 7] on button at bounding box center [190, 10] width 14 height 14
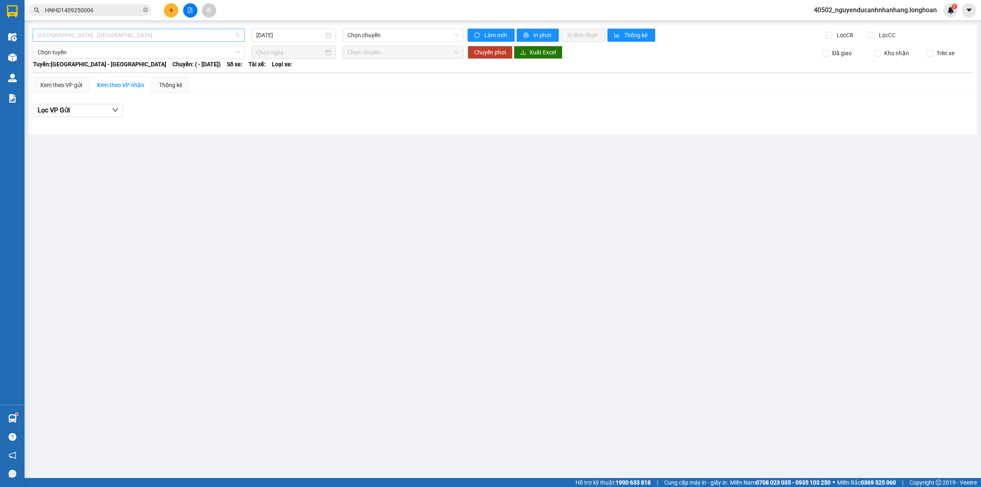
click at [199, 36] on span "[GEOGRAPHIC_DATA] - [GEOGRAPHIC_DATA]" at bounding box center [139, 35] width 202 height 12
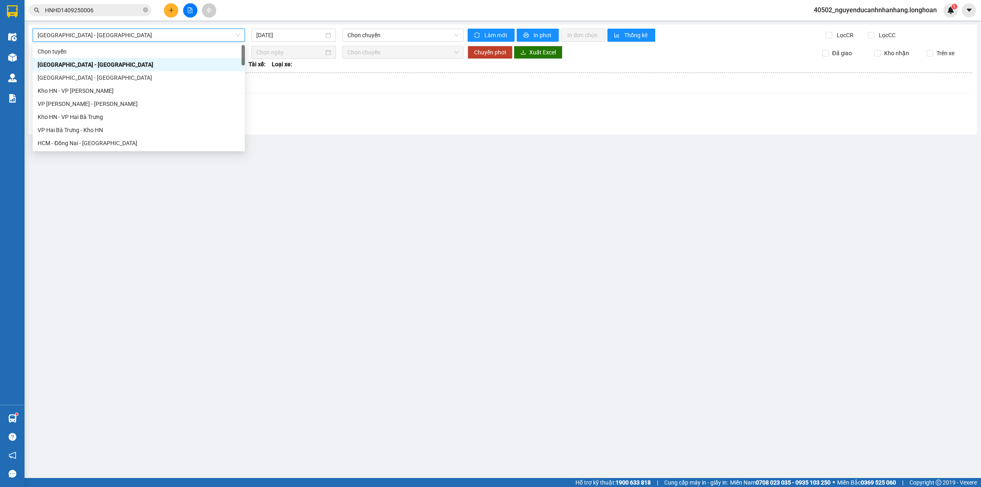
click at [165, 35] on span "[GEOGRAPHIC_DATA] - [GEOGRAPHIC_DATA]" at bounding box center [139, 35] width 202 height 12
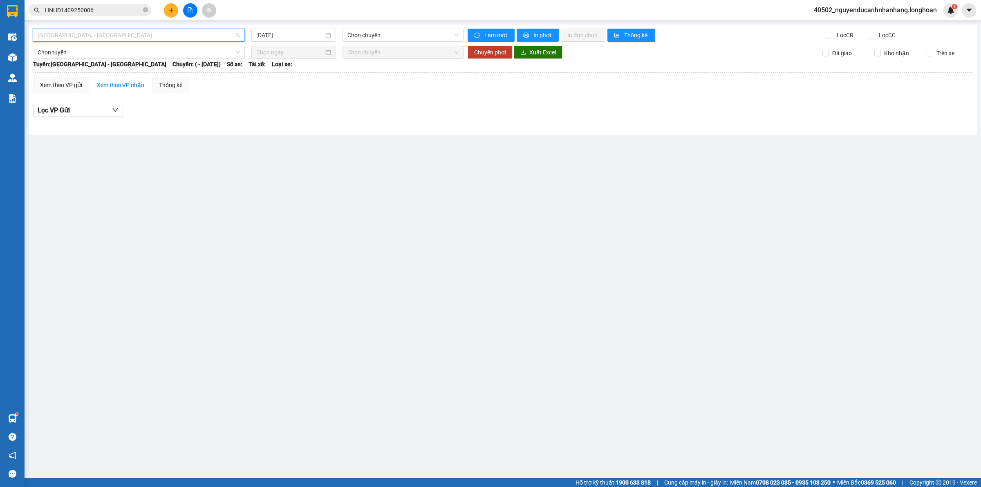
click at [212, 39] on span "[GEOGRAPHIC_DATA] - [GEOGRAPHIC_DATA]" at bounding box center [139, 35] width 202 height 12
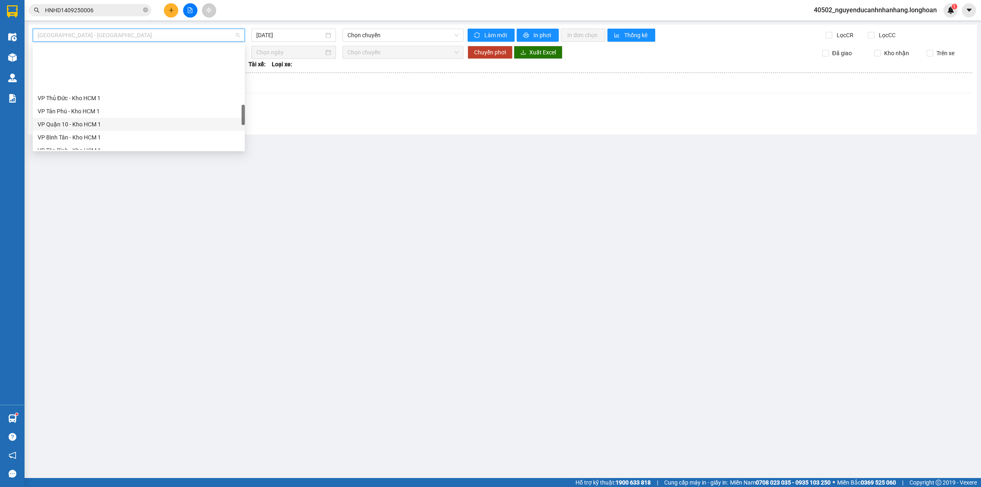
scroll to position [409, 0]
click at [113, 113] on div "VP Hà Đông - Kho HN" at bounding box center [139, 113] width 202 height 9
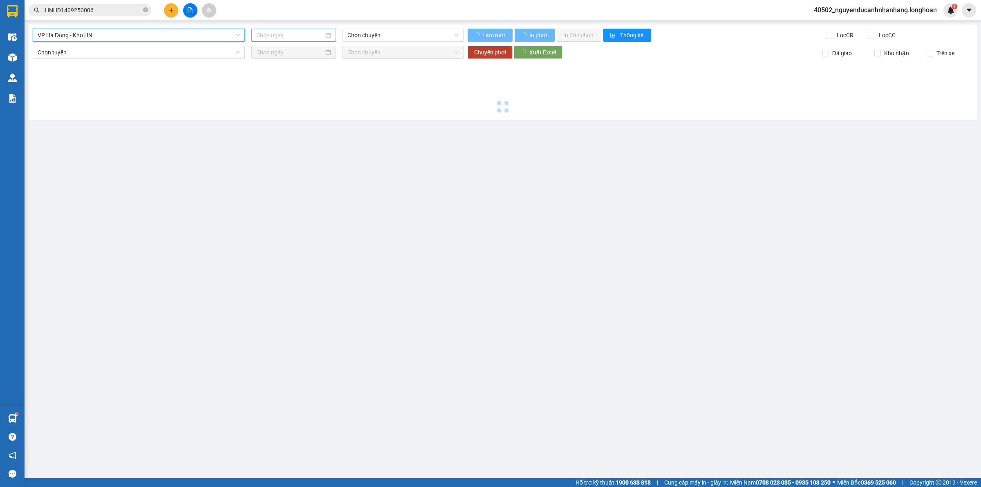
type input "[DATE]"
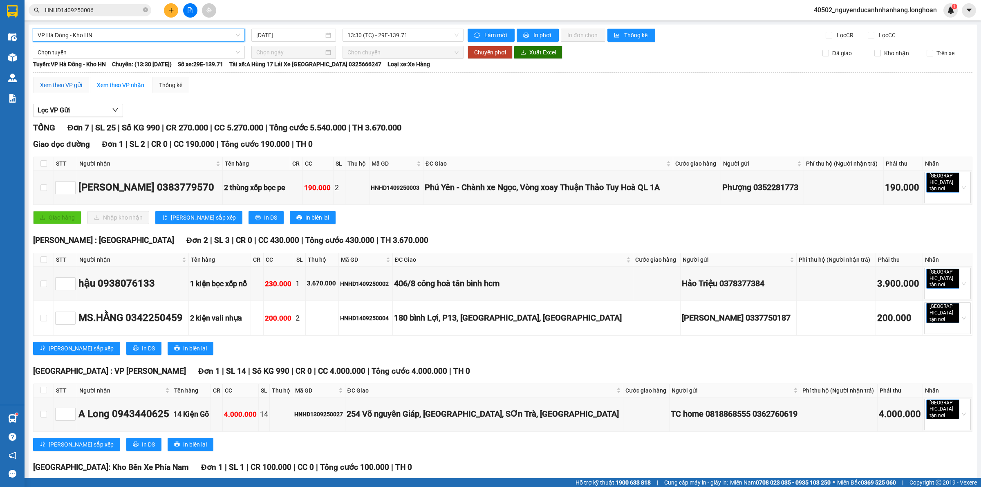
click at [64, 85] on div "Xem theo VP gửi" at bounding box center [61, 85] width 42 height 9
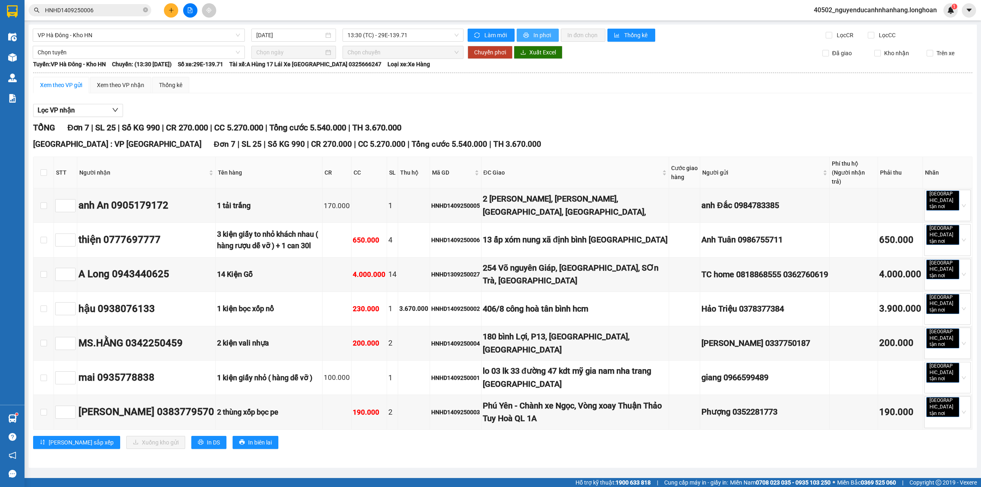
click at [540, 38] on span "In phơi" at bounding box center [543, 35] width 19 height 9
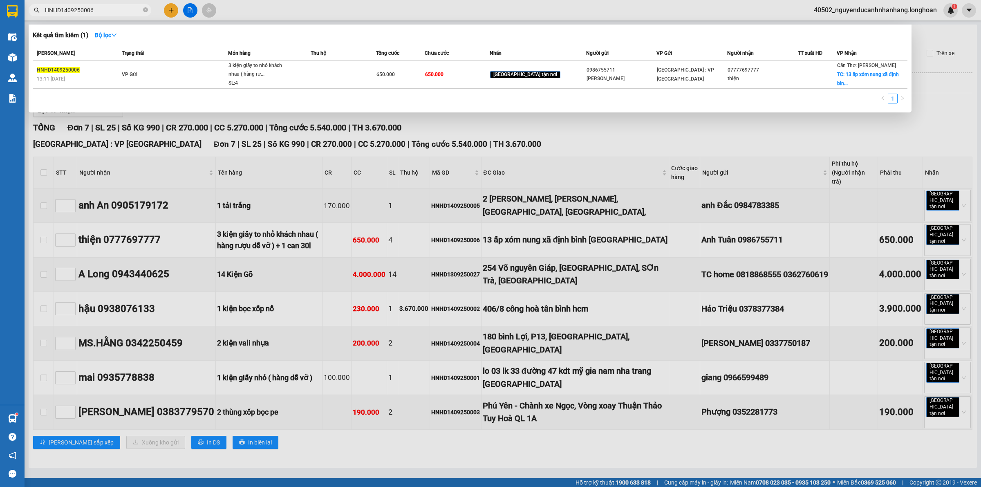
click at [139, 11] on input "HNHD1409250006" at bounding box center [93, 10] width 97 height 9
click at [144, 9] on icon "close-circle" at bounding box center [145, 9] width 5 height 5
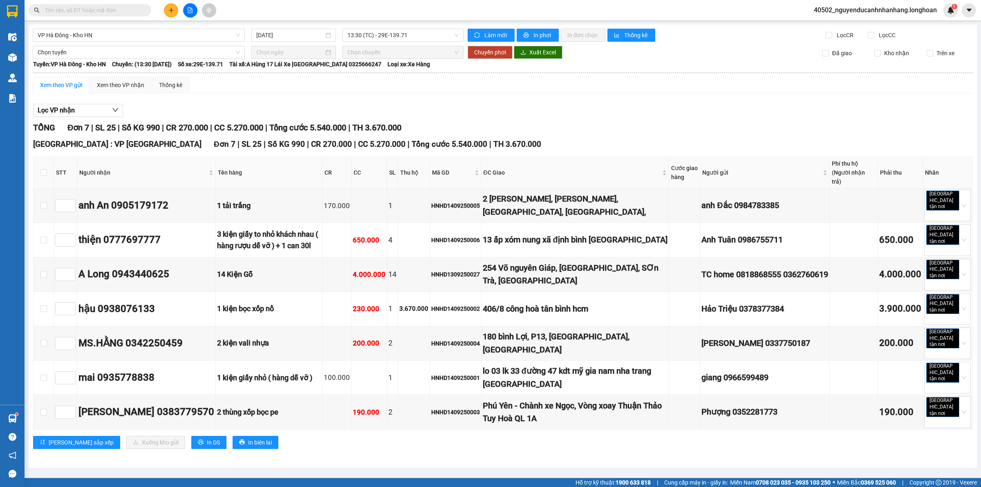
click at [137, 11] on input "text" at bounding box center [93, 10] width 97 height 9
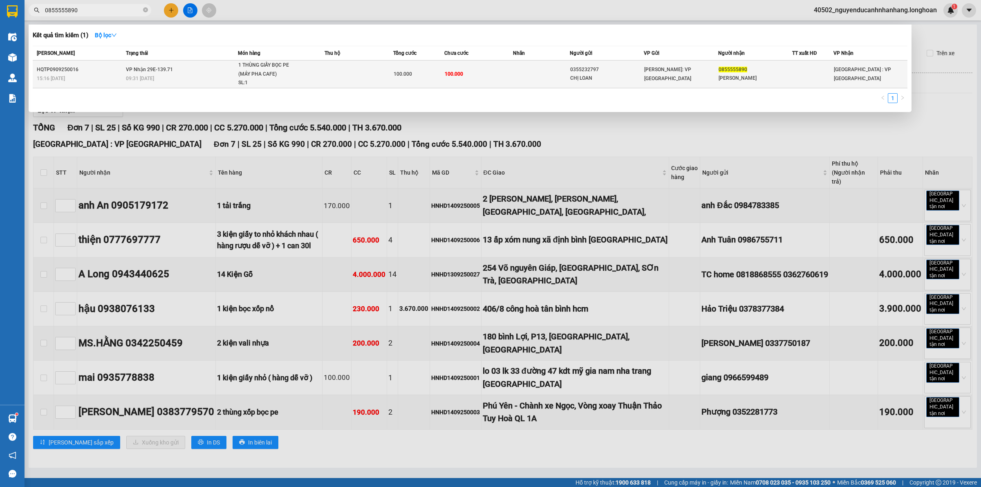
type input "0855555890"
click at [191, 82] on div "09:31 [DATE]" at bounding box center [182, 78] width 112 height 9
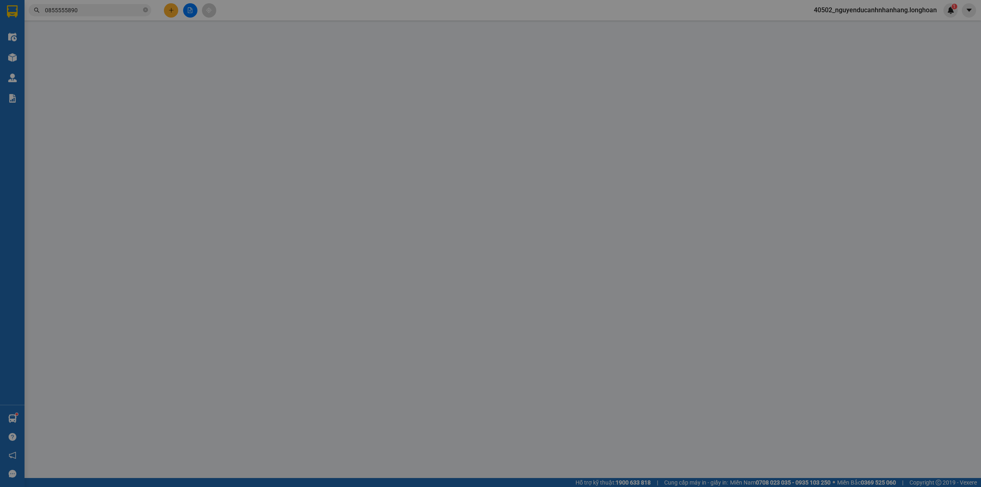
type input "0355232797"
type input "CHỊ LOAN"
type input "0855555890"
type input "[PERSON_NAME]"
type input "100.000"
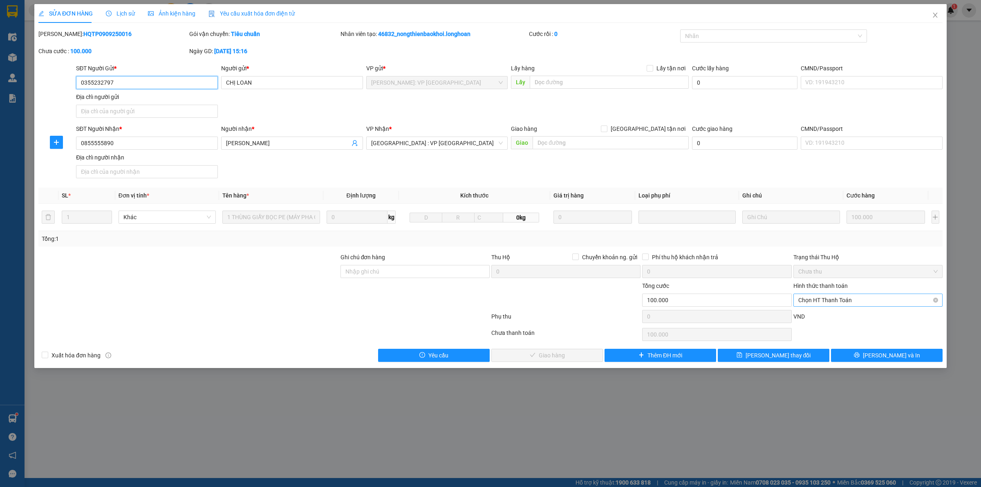
click at [811, 303] on span "Chọn HT Thanh Toán" at bounding box center [868, 300] width 139 height 12
click at [815, 314] on div "Tại văn phòng" at bounding box center [868, 317] width 139 height 9
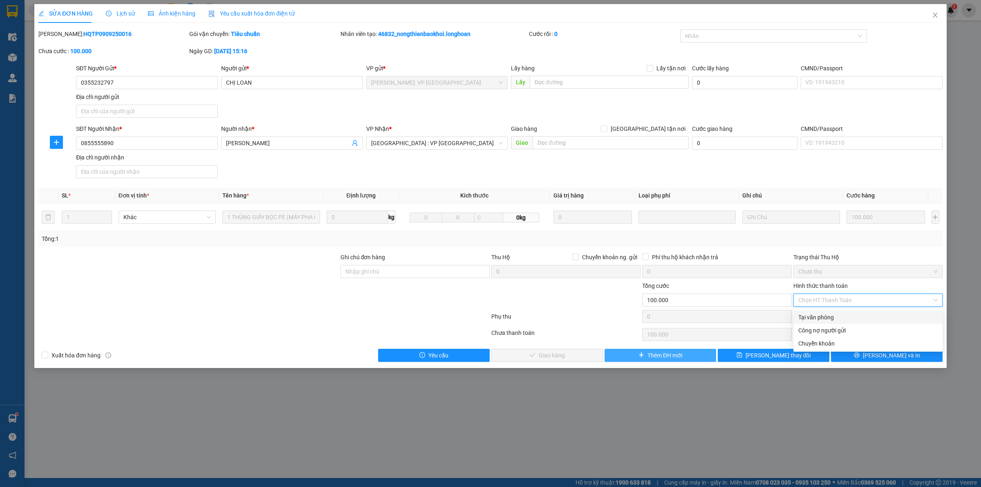
type input "0"
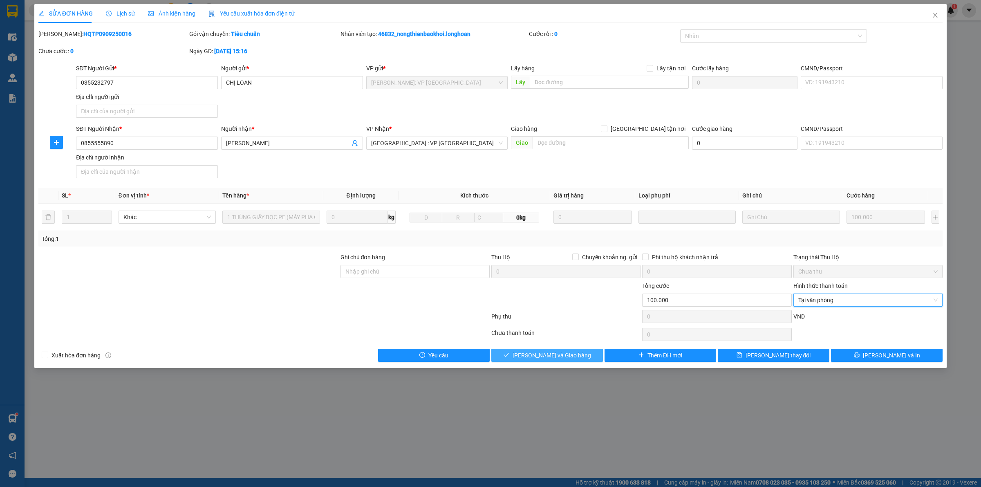
click at [539, 362] on button "[PERSON_NAME] và Giao hàng" at bounding box center [548, 355] width 112 height 13
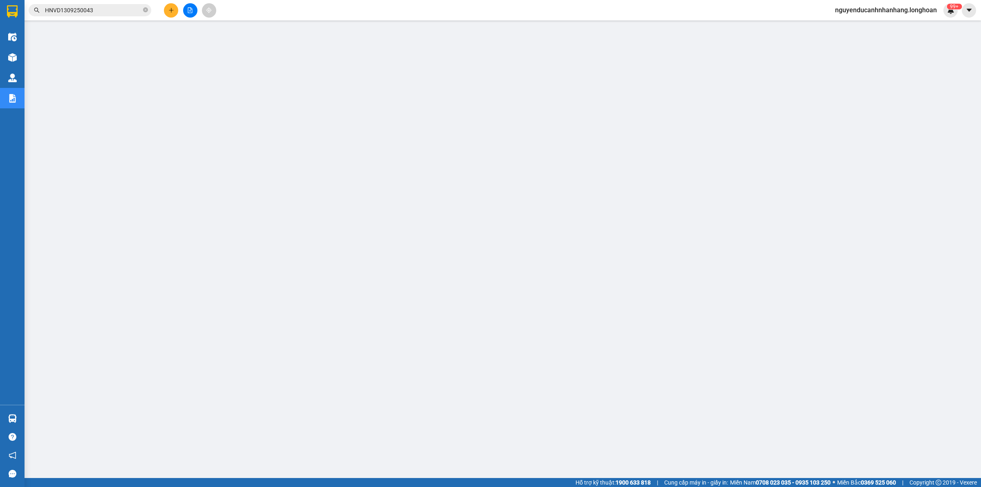
click at [872, 11] on span "nguyenducanhnhanhang.longhoan" at bounding box center [886, 10] width 115 height 10
click at [862, 19] on li "Đăng xuất" at bounding box center [885, 25] width 117 height 13
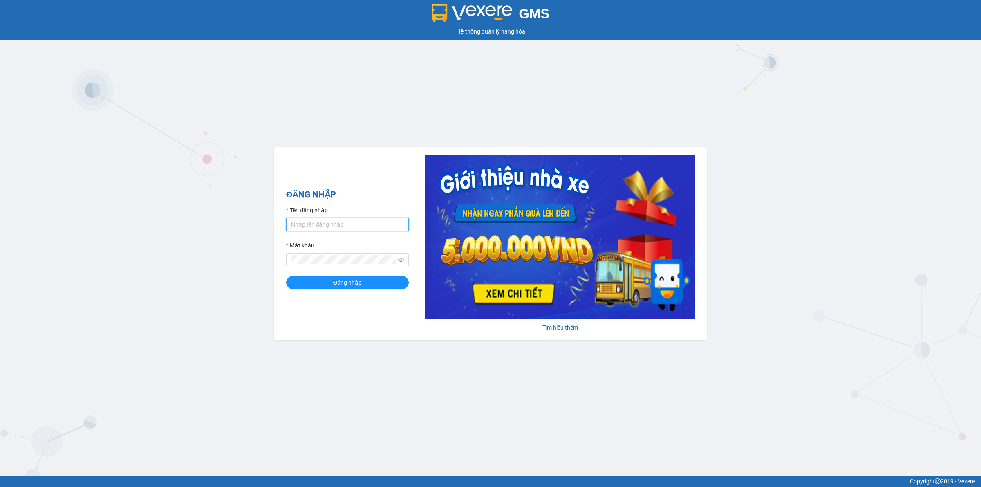
click at [341, 227] on input "Tên đăng nhập" at bounding box center [347, 224] width 123 height 13
type input "nguyenducanhnhanhang.longhoan"
click at [405, 258] on span at bounding box center [347, 259] width 123 height 13
click at [400, 258] on icon "eye-invisible" at bounding box center [401, 260] width 6 height 6
click at [286, 276] on button "Đăng nhập" at bounding box center [347, 282] width 123 height 13
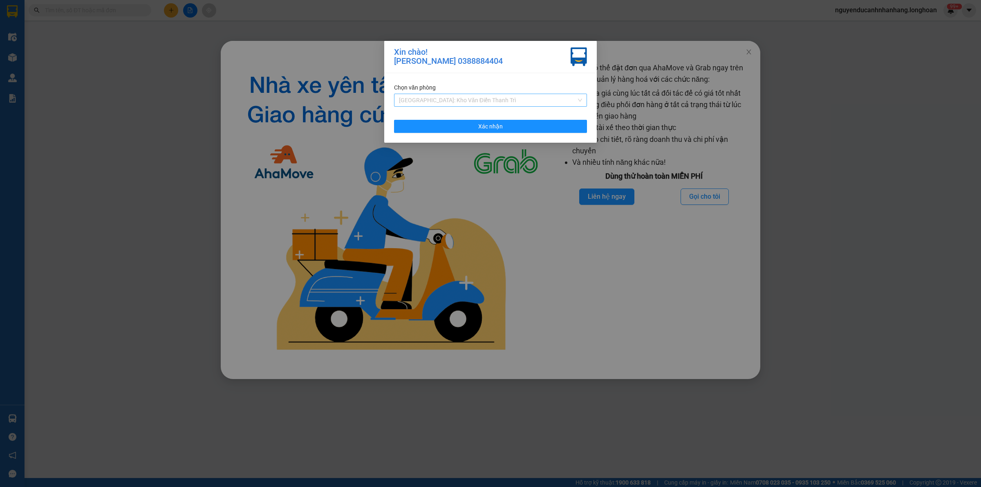
click at [467, 100] on span "[GEOGRAPHIC_DATA]: Kho Văn Điển Thanh Trì" at bounding box center [490, 100] width 183 height 12
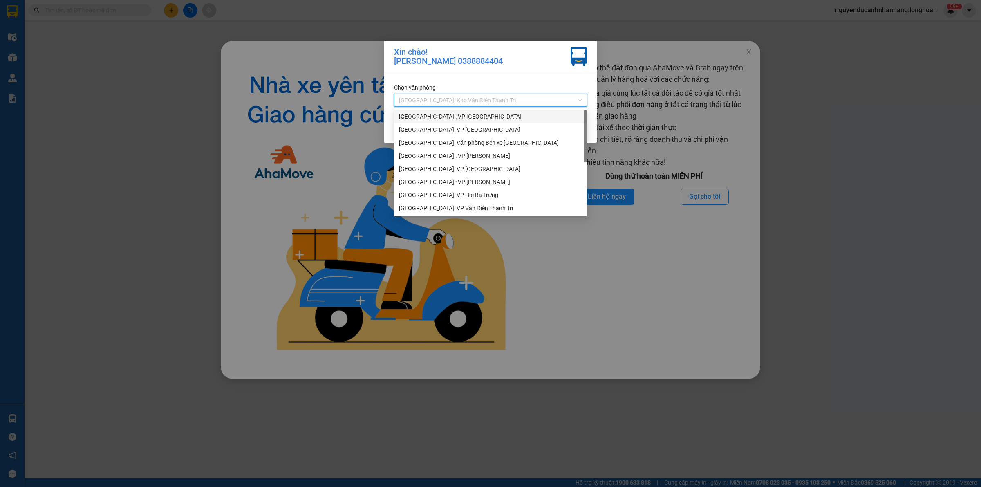
click at [450, 116] on div "[GEOGRAPHIC_DATA] : VP [GEOGRAPHIC_DATA]" at bounding box center [490, 116] width 183 height 9
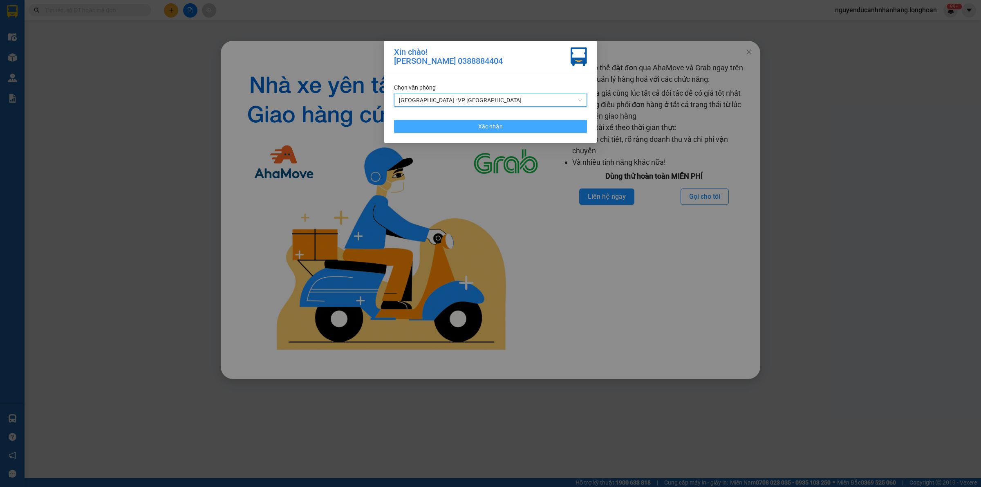
click at [496, 129] on span "Xác nhận" at bounding box center [490, 126] width 25 height 9
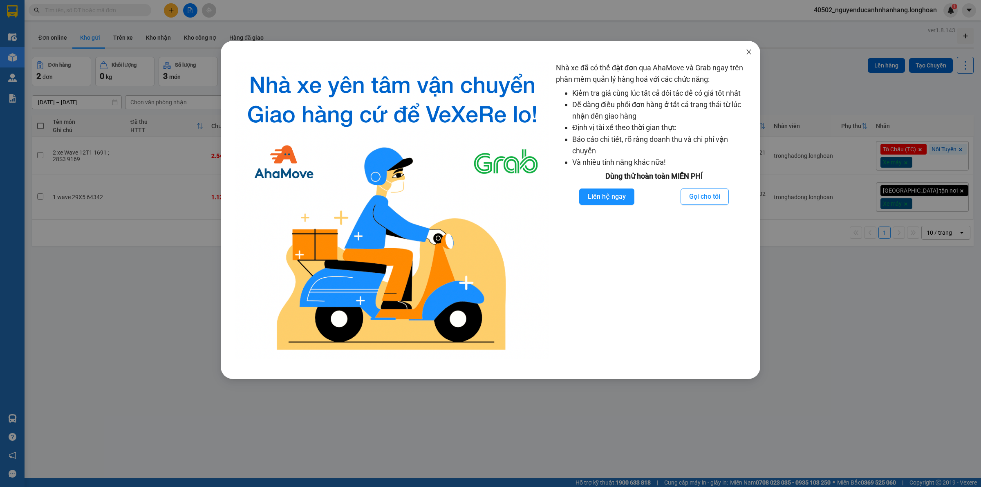
drag, startPoint x: 750, startPoint y: 53, endPoint x: 255, endPoint y: 52, distance: 494.8
click at [748, 53] on icon "close" at bounding box center [749, 51] width 4 height 5
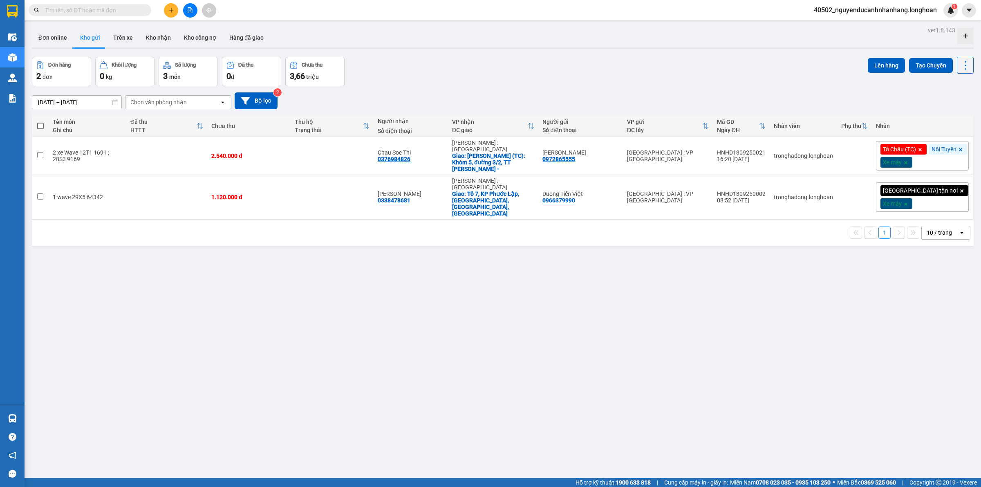
click at [108, 7] on input "text" at bounding box center [93, 10] width 97 height 9
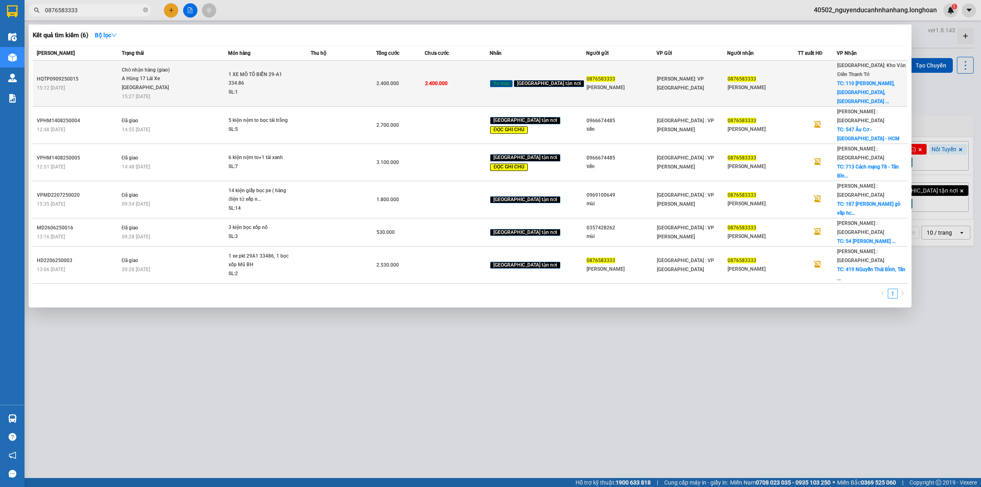
type input "0876583333"
click at [191, 72] on span "Chờ nhận hàng (giao) A Hùng 17 Lái Xe Hà Nội 0325666247 15:27 - 12/09" at bounding box center [175, 83] width 106 height 34
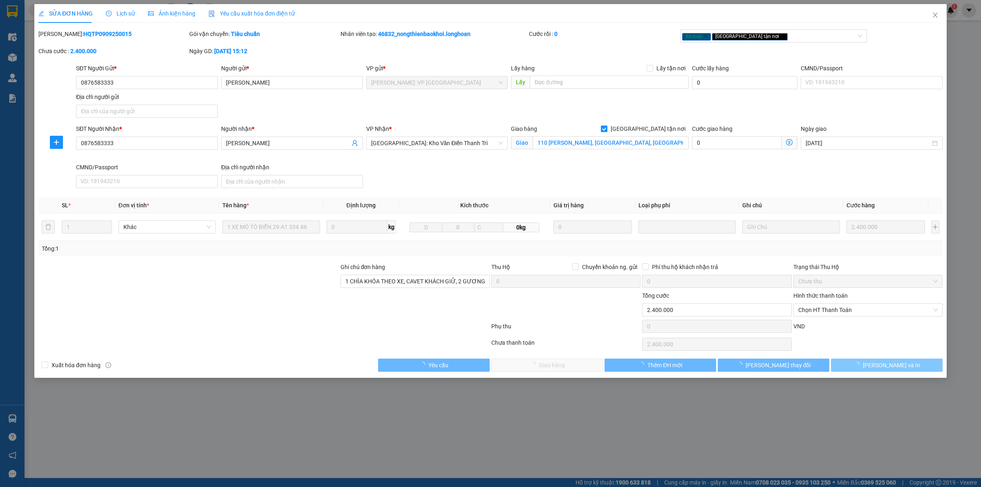
type input "0876583333"
type input "Anh Hiếu"
type input "0876583333"
type input "Anh Hiếu"
checkbox input "true"
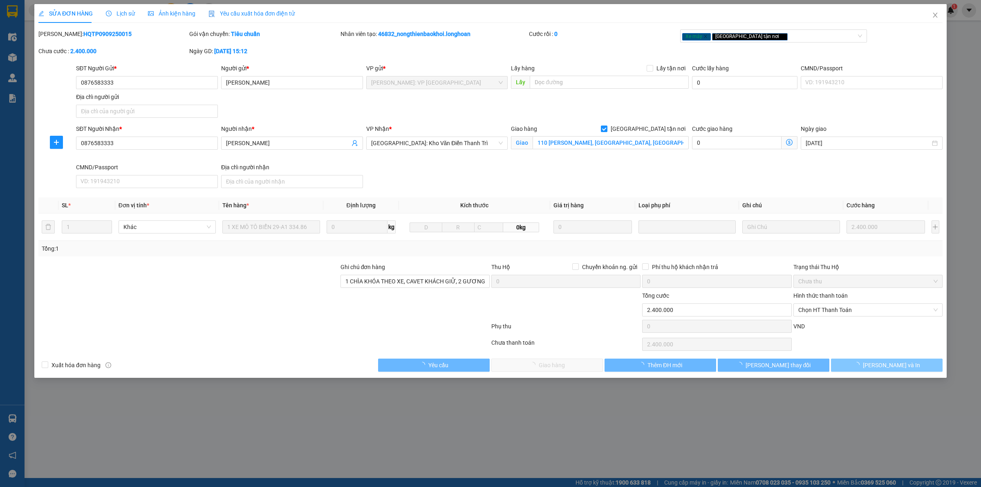
type input "110 TRẦN PHÚ, HÀ ĐÔNG, HÀ NỘI"
type input "1 CHÌA KHÓA THEO XE, CAVET KHÁCH GIỮ, 2 GƯƠNG KO THÁO ĐƯỢC NÊN GÃY KHÔNG ĐỀN"
type input "2.400.000"
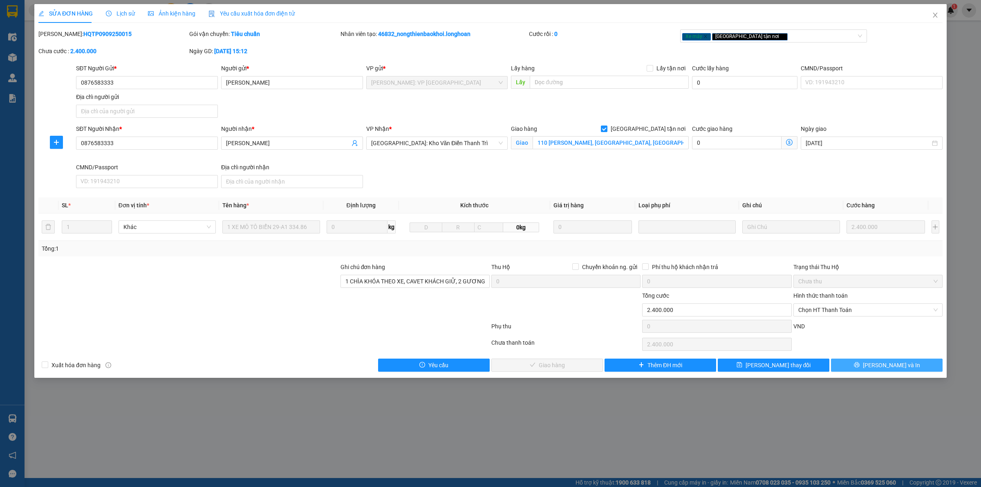
click at [894, 368] on span "[PERSON_NAME] và In" at bounding box center [891, 365] width 57 height 9
